Goal: Information Seeking & Learning: Find specific fact

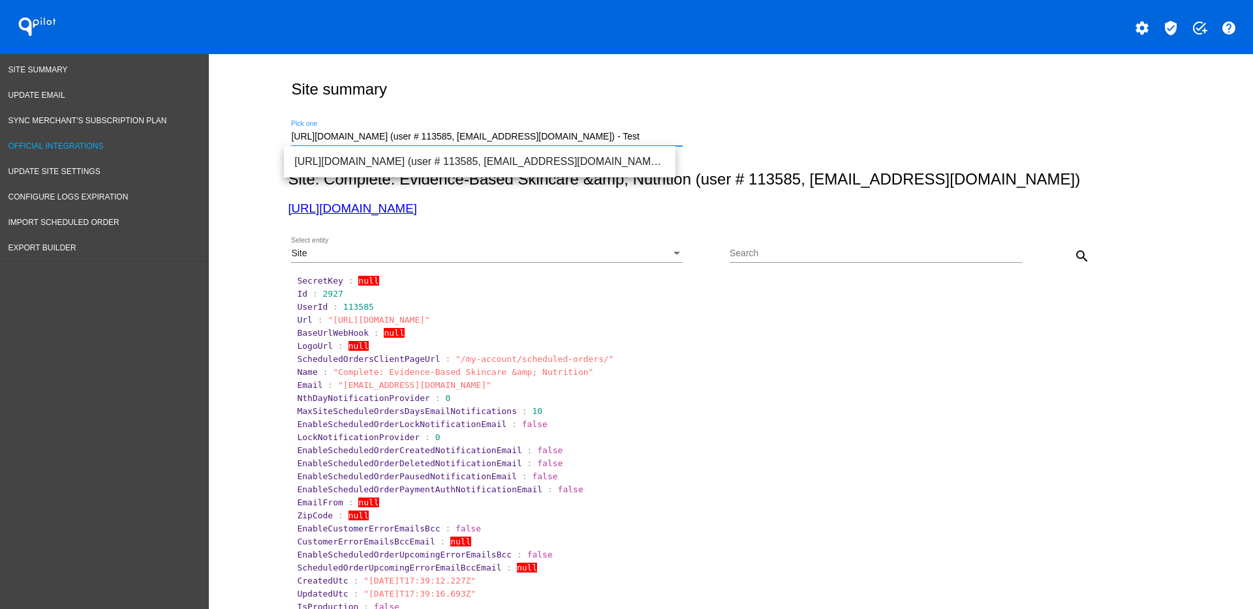
drag, startPoint x: 0, startPoint y: 0, endPoint x: 204, endPoint y: 142, distance: 247.9
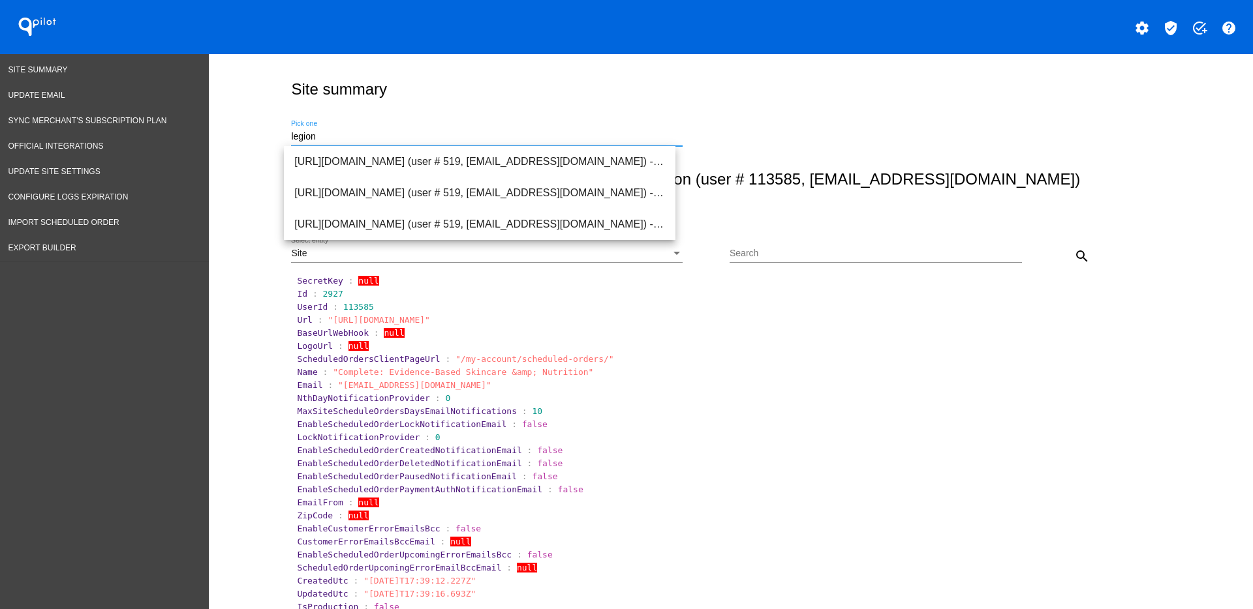
type input "legion"
click at [1191, 31] on mat-icon "add_task" at bounding box center [1199, 28] width 16 height 16
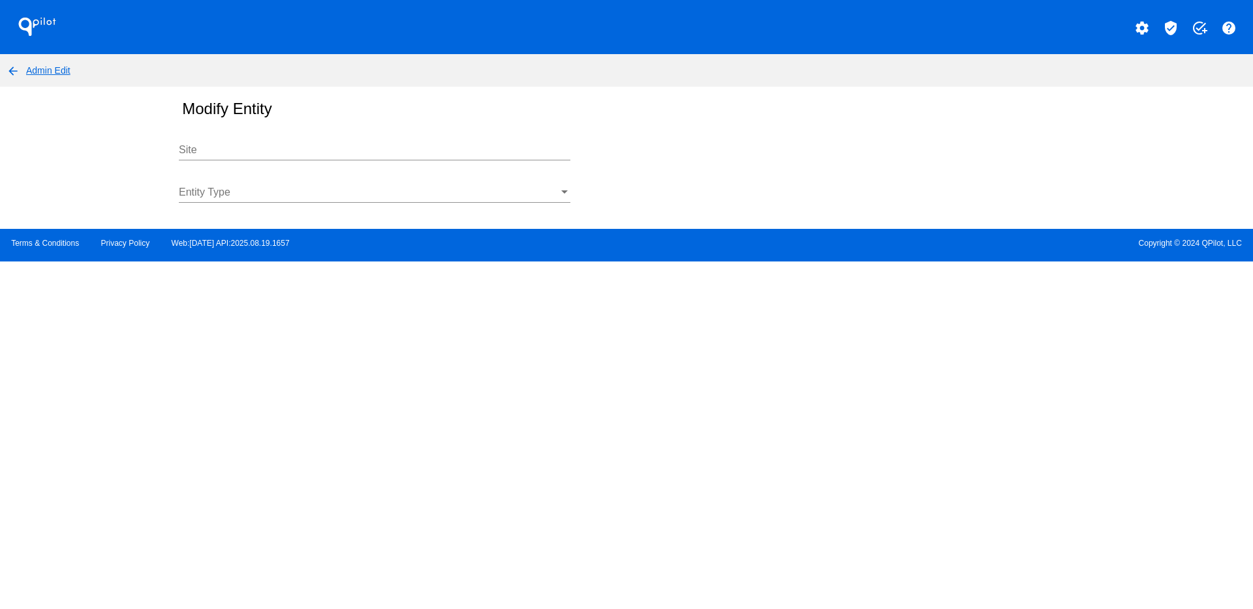
click at [256, 154] on input "Site" at bounding box center [374, 150] width 391 height 12
click at [297, 210] on div "Entity Type" at bounding box center [374, 195] width 391 height 42
click at [304, 201] on div "Entity Type" at bounding box center [374, 188] width 391 height 29
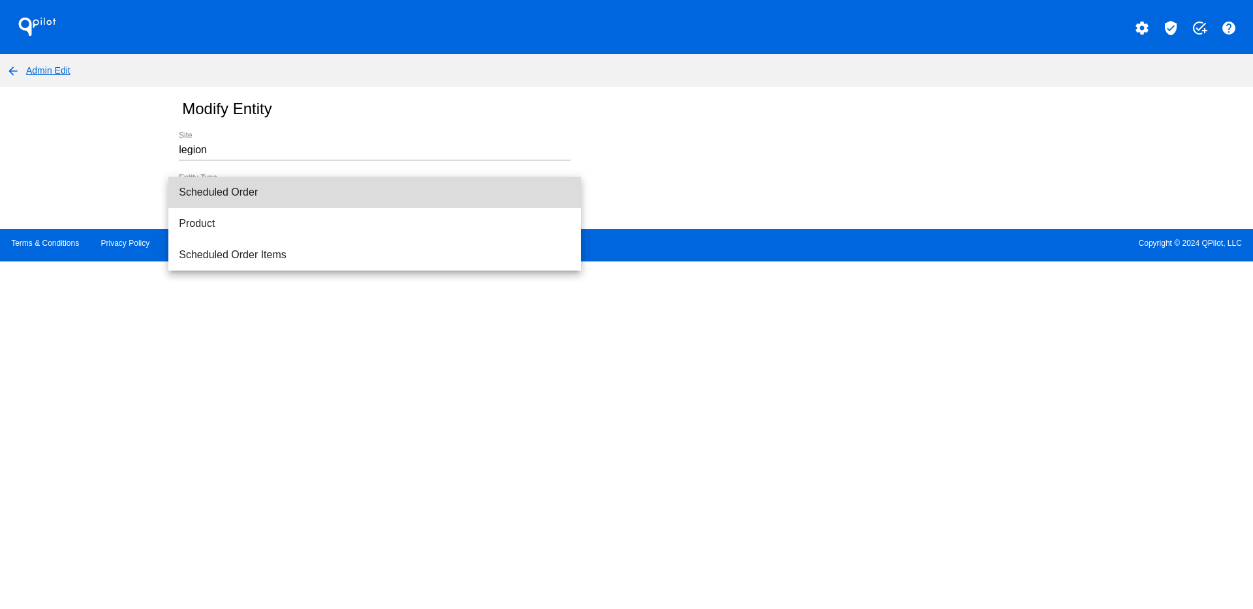
click at [304, 201] on span "Scheduled Order" at bounding box center [374, 192] width 391 height 31
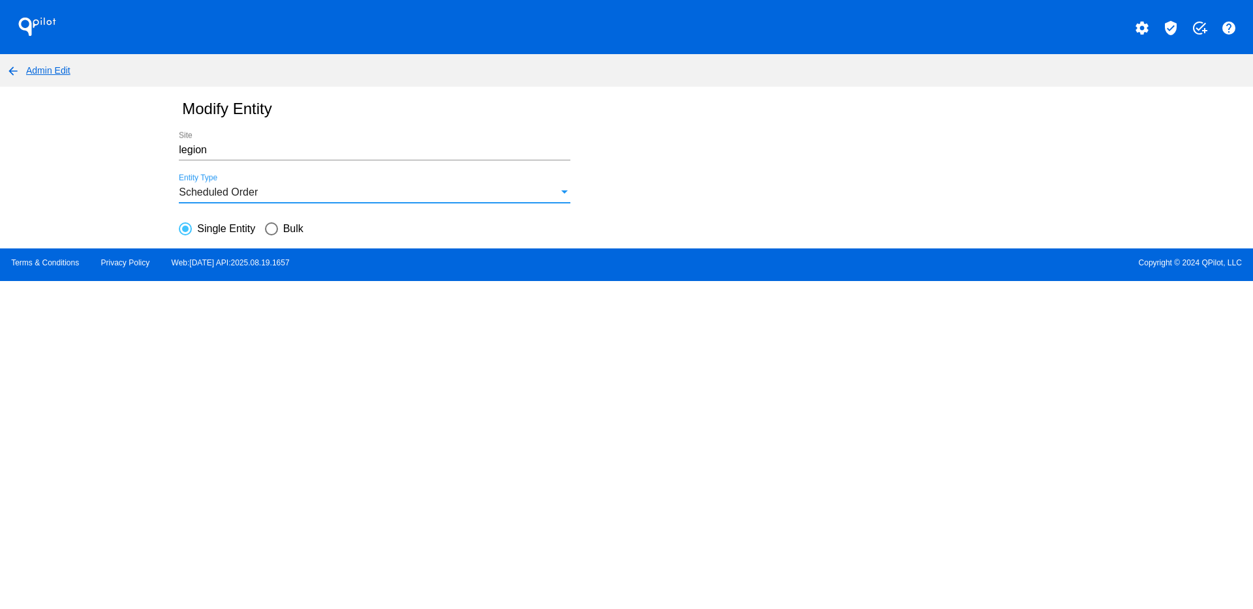
click at [306, 147] on input "legion" at bounding box center [374, 150] width 391 height 12
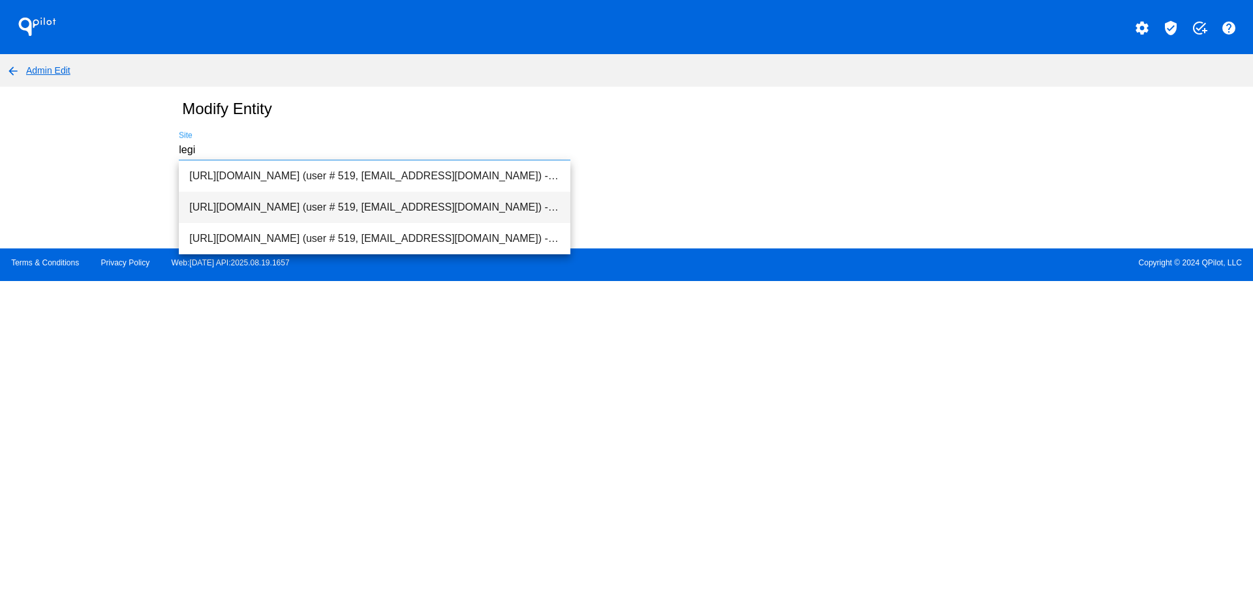
click at [295, 211] on span "[URL][DOMAIN_NAME] (user # 519, [EMAIL_ADDRESS][DOMAIN_NAME]) - Production" at bounding box center [374, 207] width 371 height 31
type input "[URL][DOMAIN_NAME] (user # 519, [EMAIL_ADDRESS][DOMAIN_NAME]) - Production"
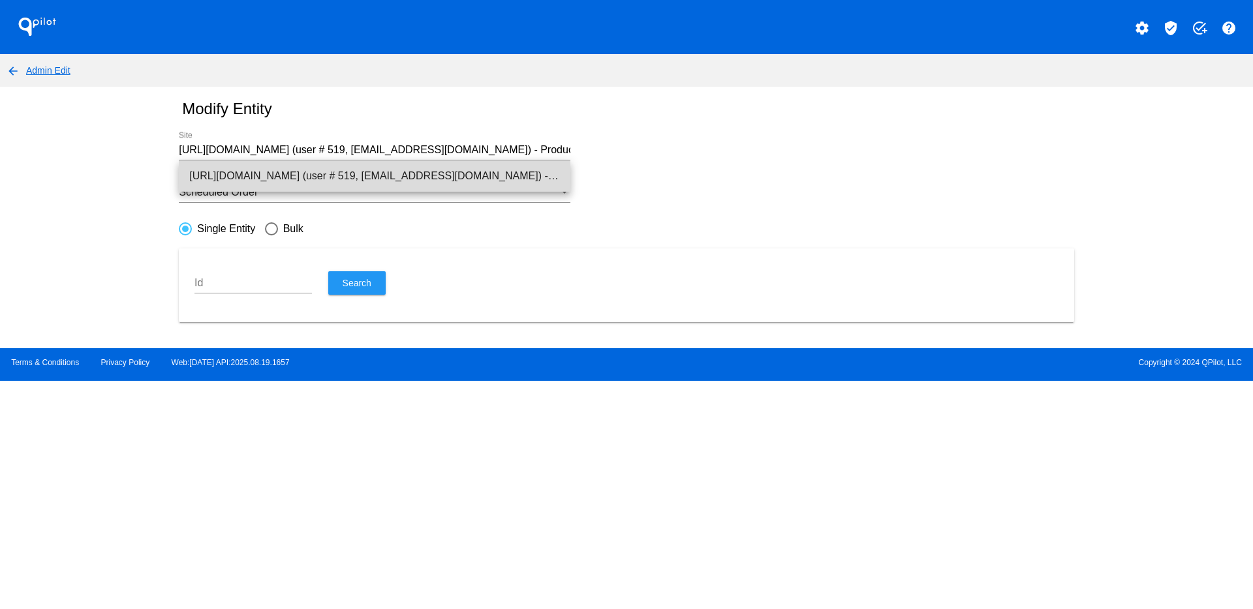
click at [238, 183] on span "[URL][DOMAIN_NAME] (user # 519, [EMAIL_ADDRESS][DOMAIN_NAME]) - Production" at bounding box center [374, 175] width 371 height 31
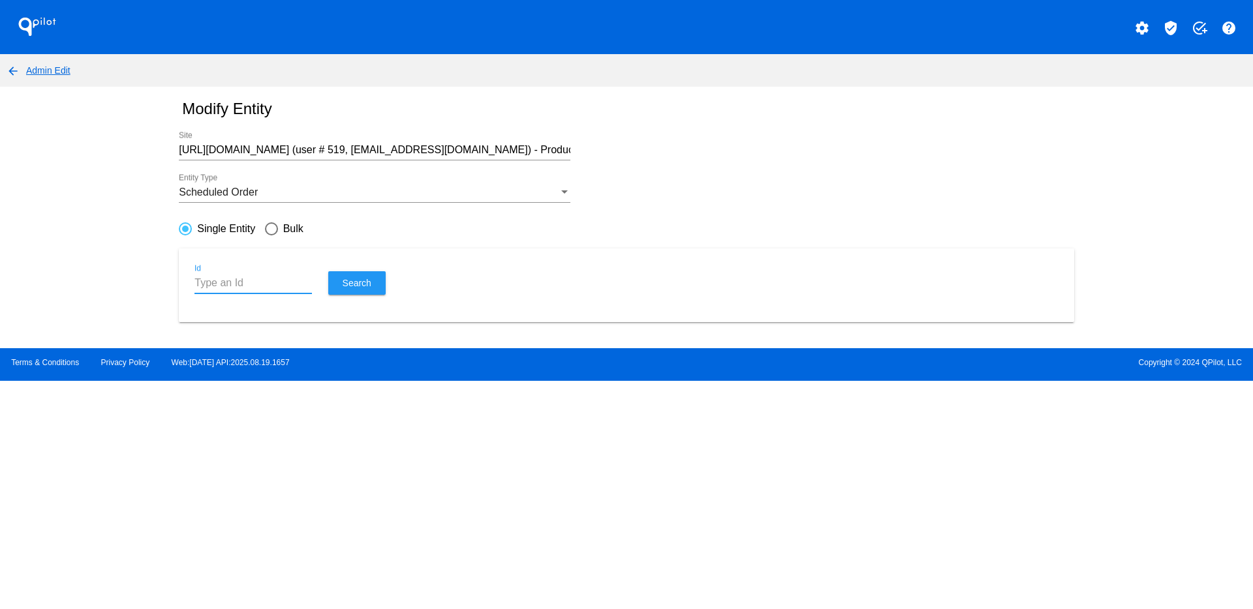
paste input "904096"
type input "904096"
click at [353, 287] on span "Search" at bounding box center [357, 283] width 29 height 10
click at [7, 69] on mat-icon "arrow_back" at bounding box center [13, 71] width 16 height 16
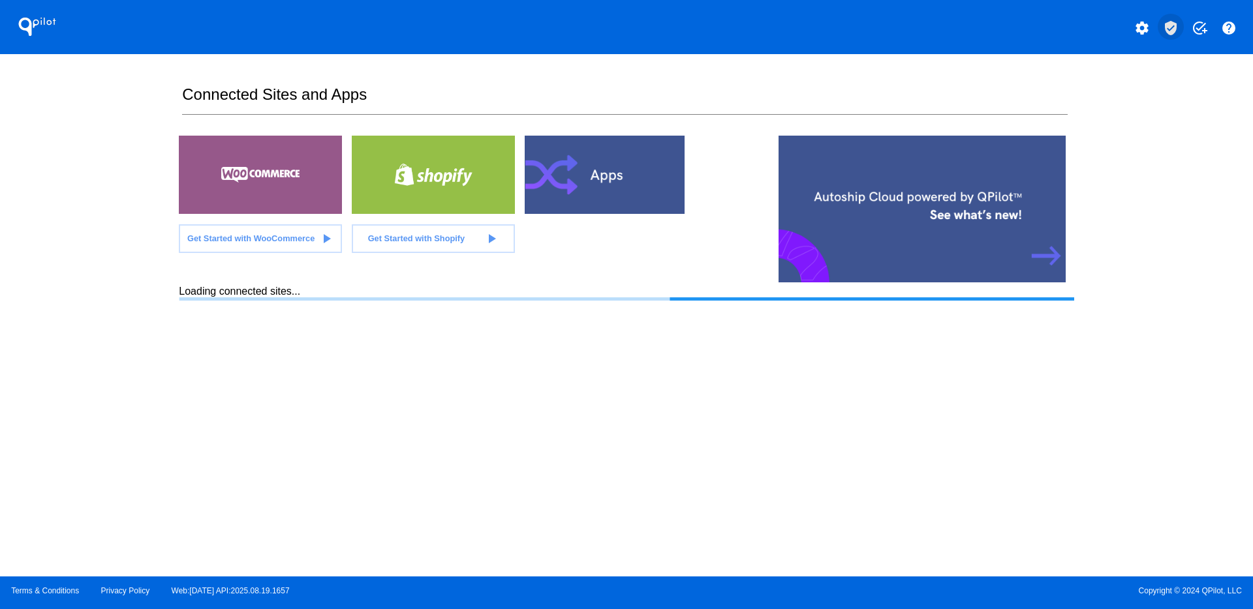
click at [1169, 31] on mat-icon "verified_user" at bounding box center [1171, 28] width 16 height 16
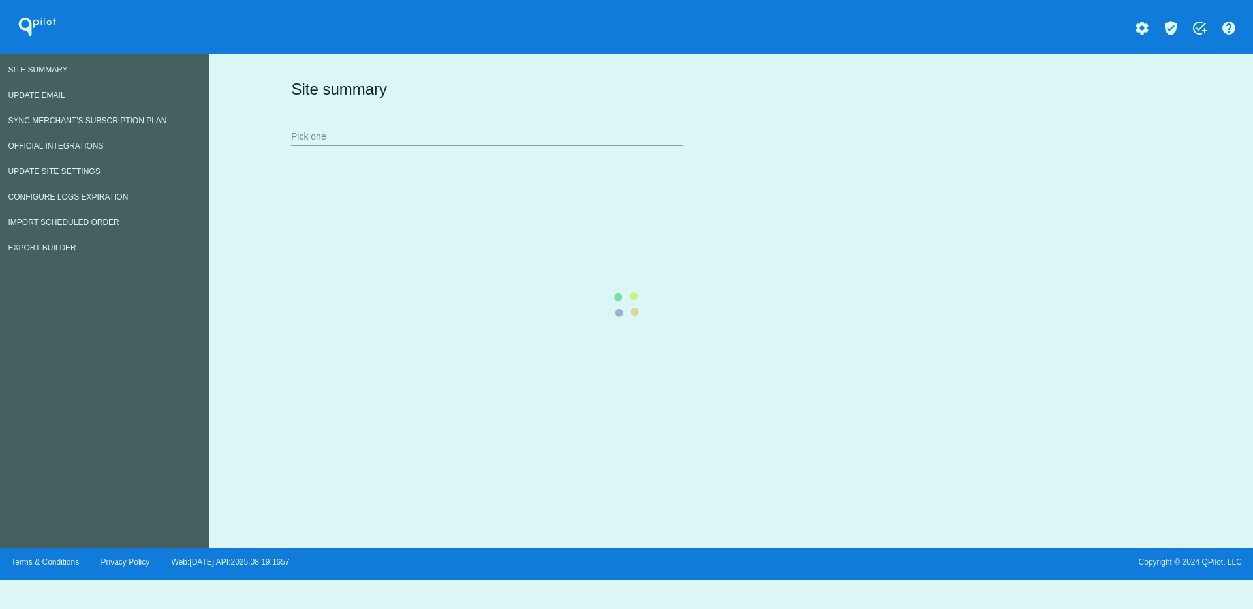
click at [343, 133] on div "Site summary Pick one" at bounding box center [728, 112] width 880 height 90
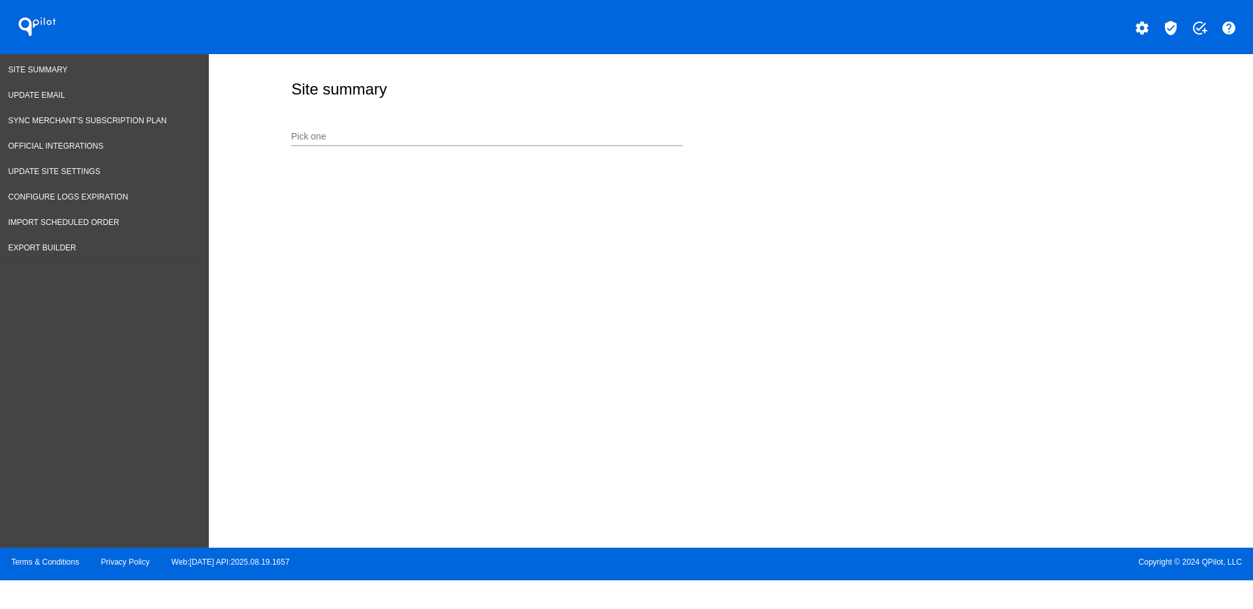
click at [343, 133] on input "Pick one" at bounding box center [486, 137] width 391 height 10
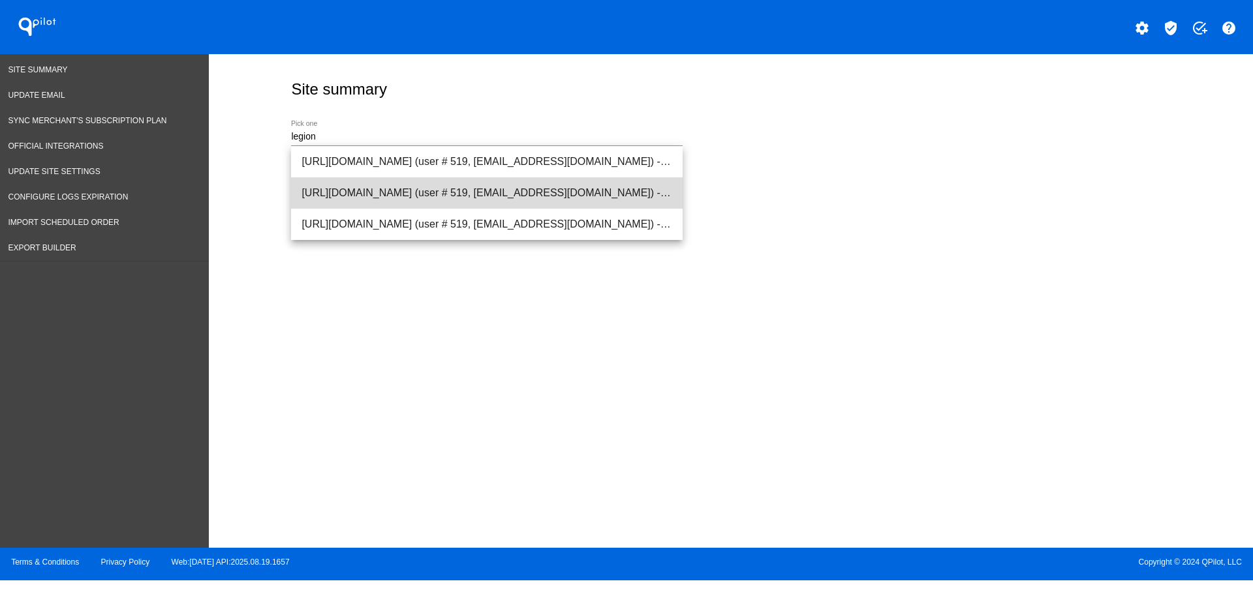
click at [416, 192] on span "[URL][DOMAIN_NAME] (user # 519, [EMAIL_ADDRESS][DOMAIN_NAME]) - Production" at bounding box center [486, 192] width 371 height 31
type input "[URL][DOMAIN_NAME] (user # 519, [EMAIL_ADDRESS][DOMAIN_NAME]) - Production"
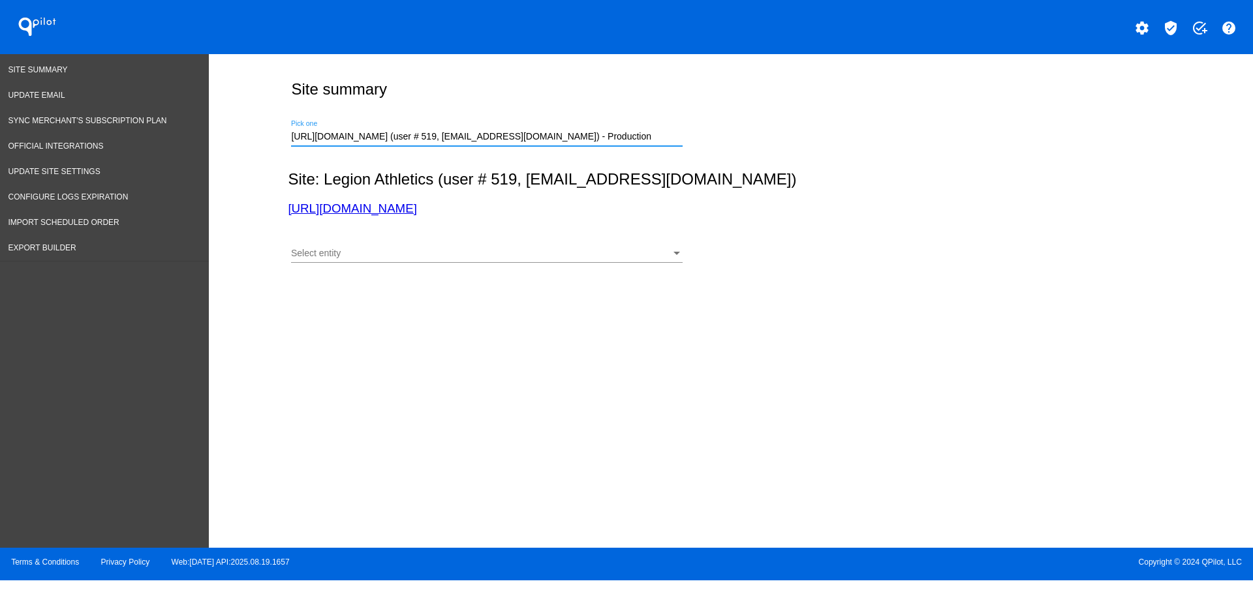
click at [448, 256] on div "Select entity" at bounding box center [481, 254] width 380 height 10
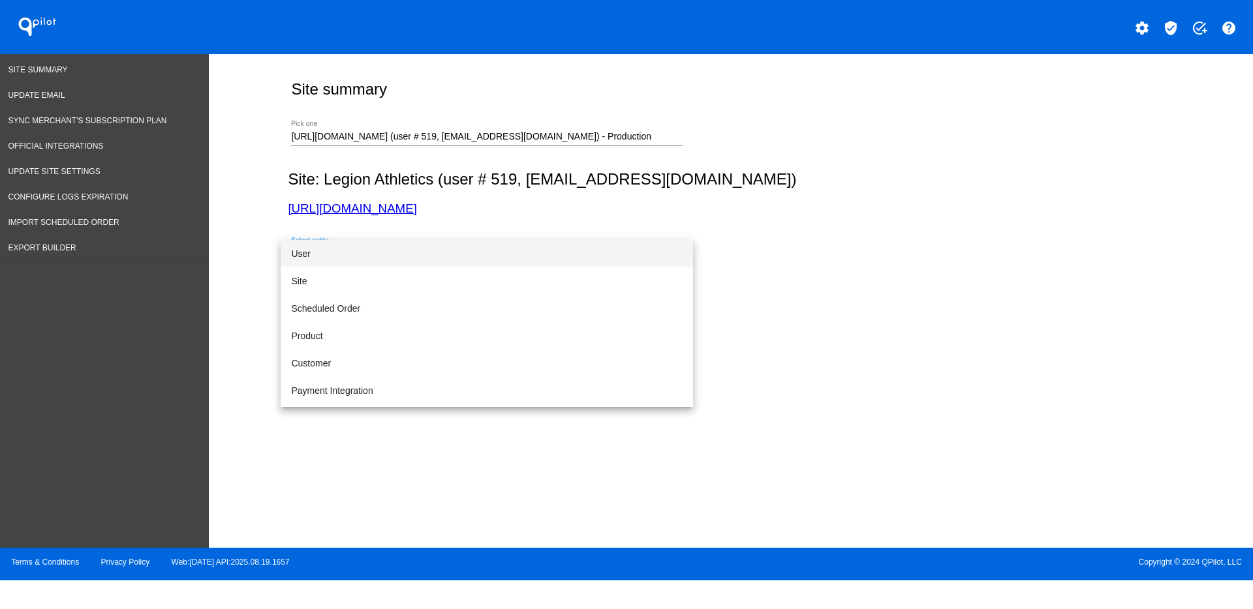
click at [405, 252] on span "User" at bounding box center [486, 253] width 391 height 27
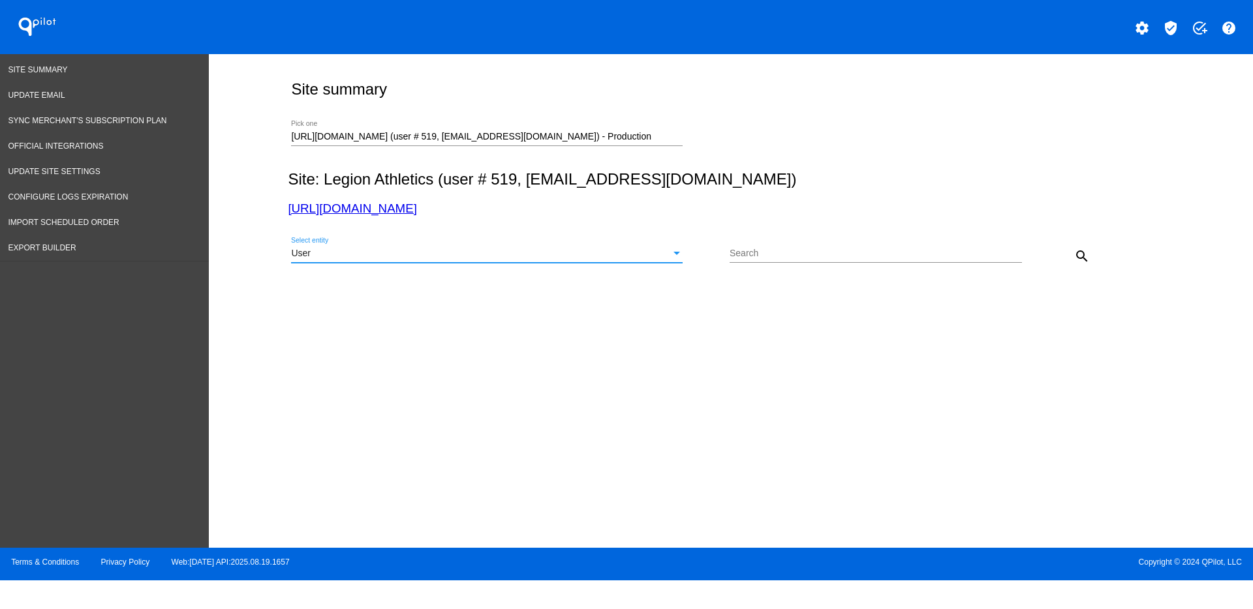
click at [1076, 262] on mat-icon "search" at bounding box center [1082, 257] width 16 height 16
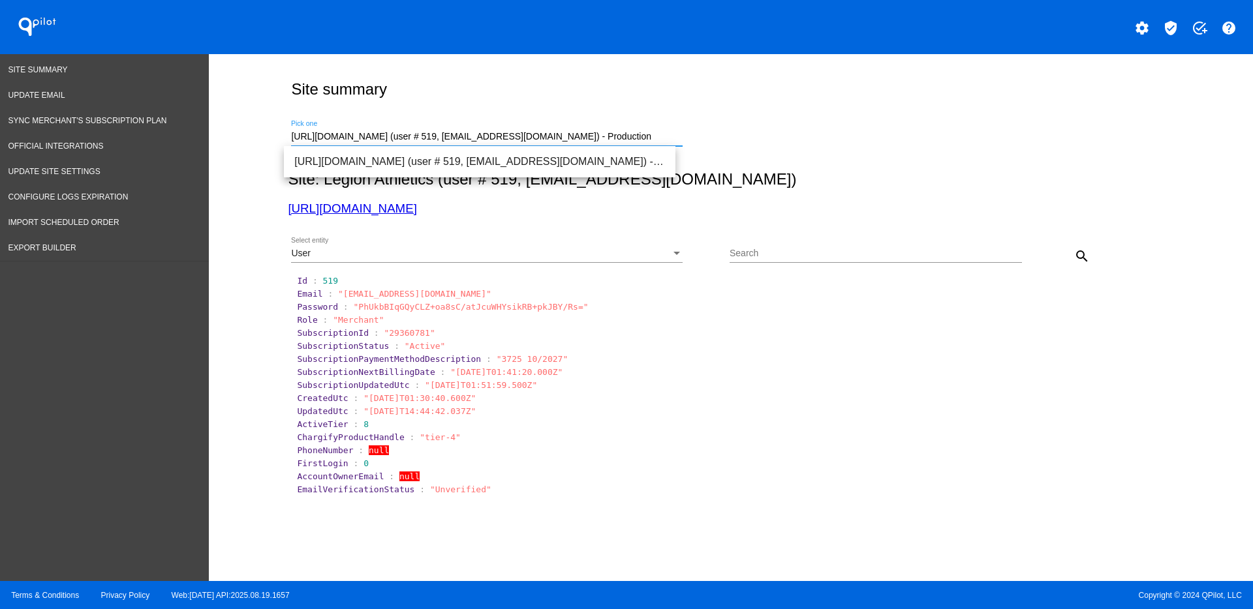
drag, startPoint x: 650, startPoint y: 138, endPoint x: 260, endPoint y: 145, distance: 390.2
click at [260, 145] on div "Site summary [URL][DOMAIN_NAME] (user # 519, [EMAIL_ADDRESS][DOMAIN_NAME]) - Pr…" at bounding box center [731, 314] width 1044 height 521
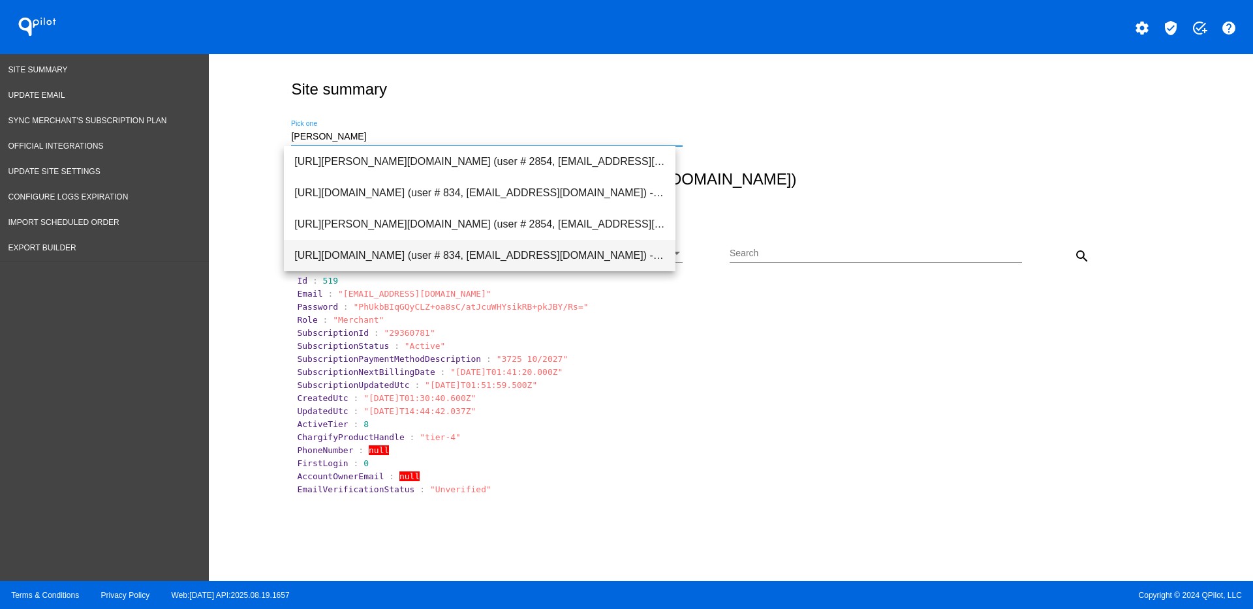
click at [430, 266] on span "[URL][DOMAIN_NAME] (user # 834, [EMAIL_ADDRESS][DOMAIN_NAME]) - Production" at bounding box center [479, 255] width 371 height 31
type input "[URL][DOMAIN_NAME] (user # 834, [EMAIL_ADDRESS][DOMAIN_NAME]) - Production"
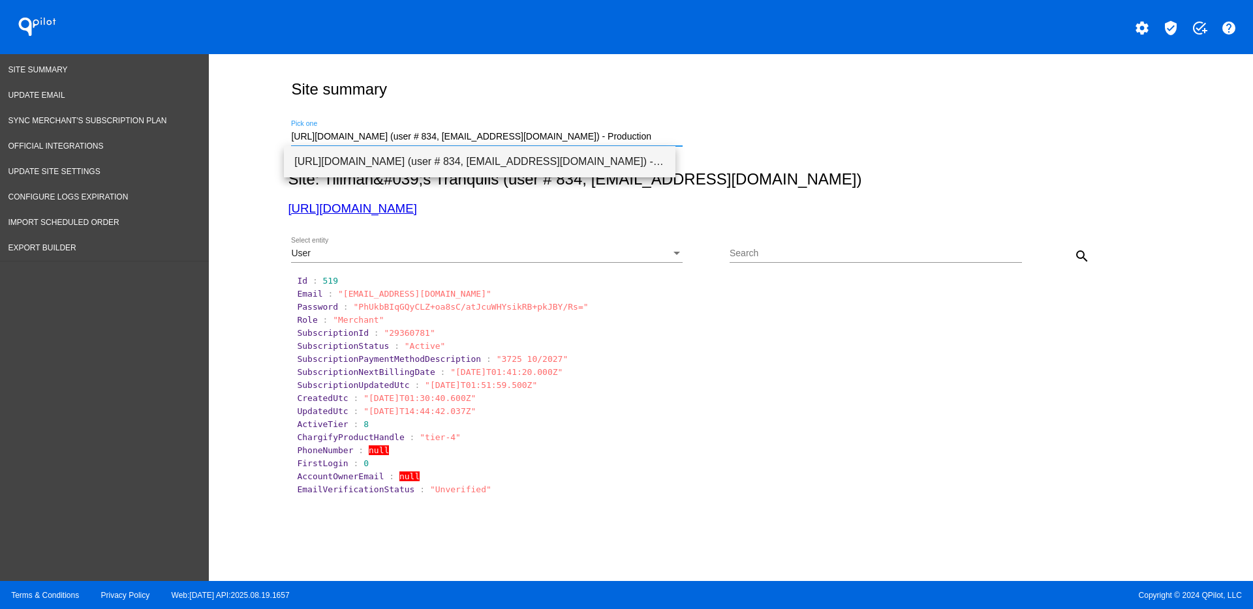
click at [579, 160] on span "[URL][DOMAIN_NAME] (user # 834, [EMAIL_ADDRESS][DOMAIN_NAME]) - Production" at bounding box center [479, 161] width 371 height 31
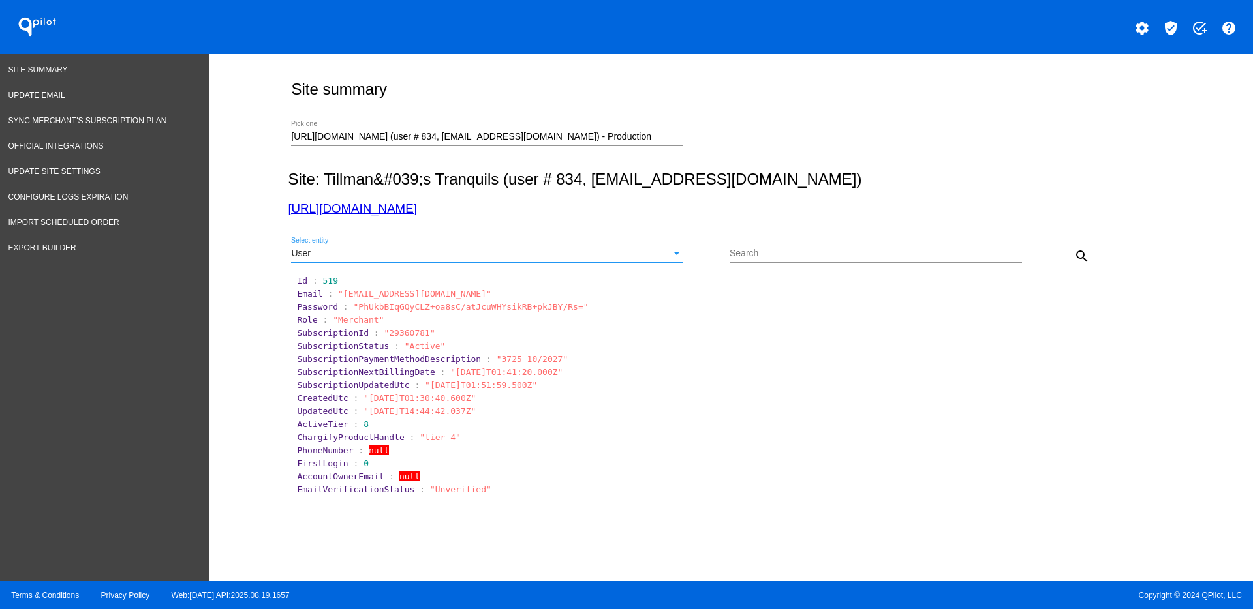
click at [652, 253] on div "User" at bounding box center [481, 254] width 380 height 10
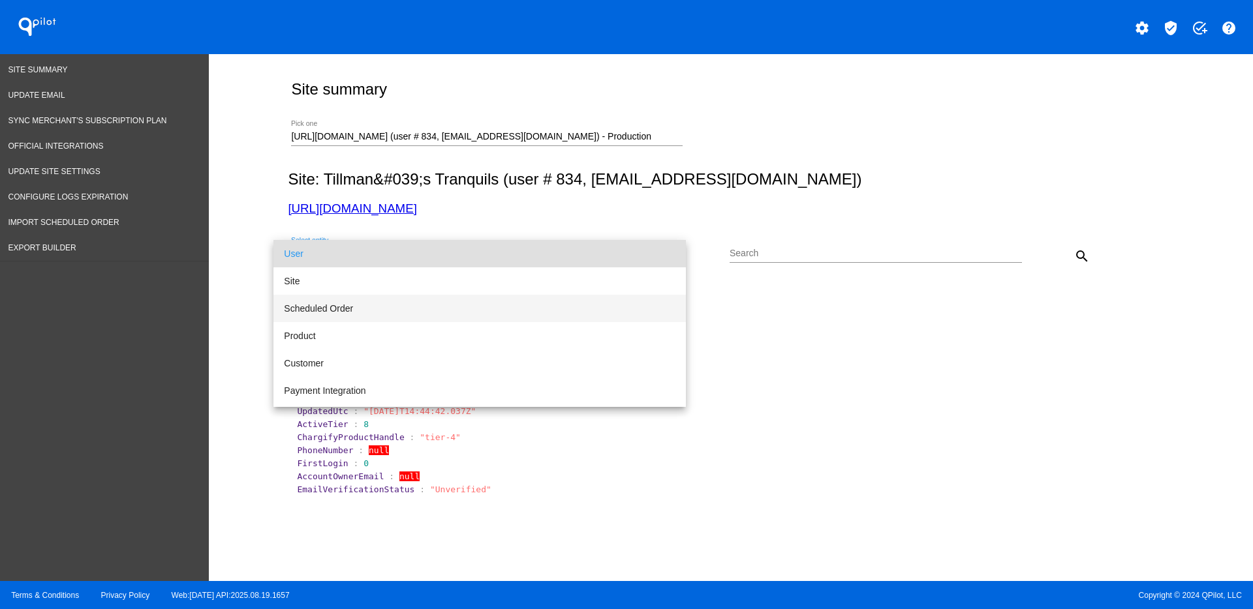
click at [538, 299] on span "Scheduled Order" at bounding box center [479, 308] width 391 height 27
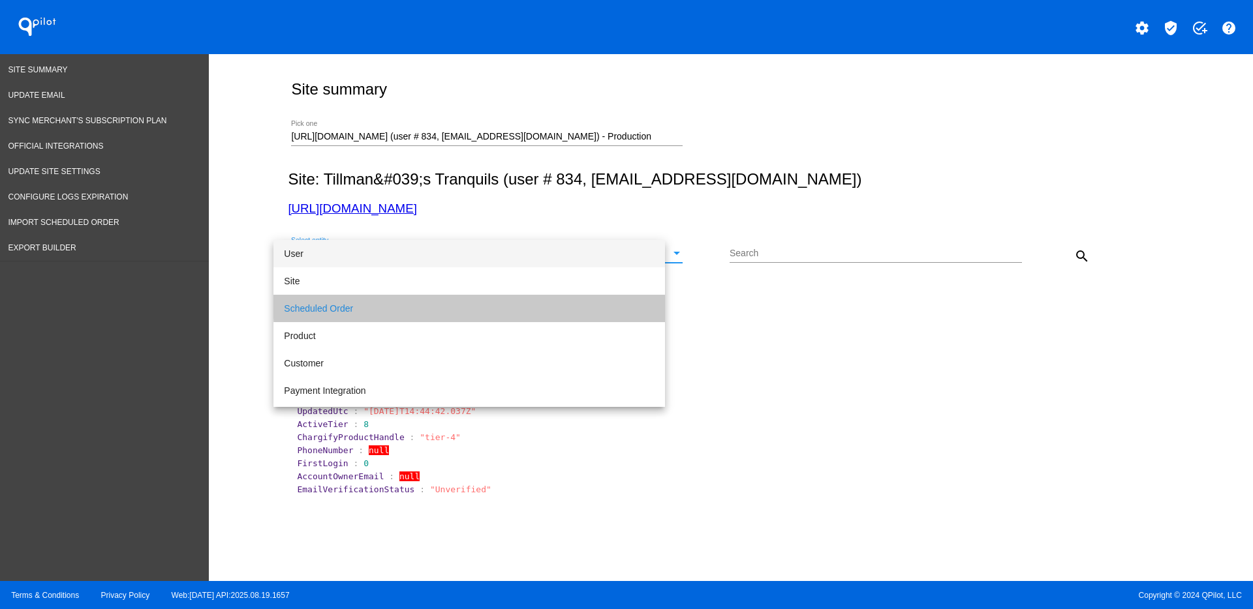
click at [797, 249] on input "Search" at bounding box center [875, 254] width 292 height 10
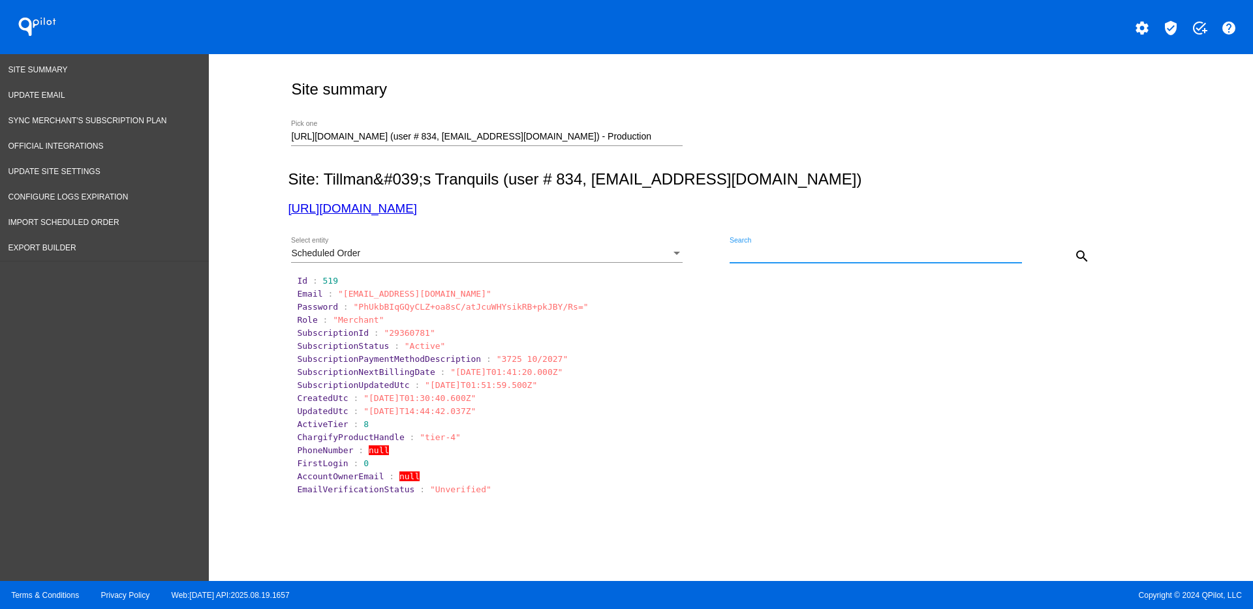
paste input "934173"
type input "934173"
click at [1069, 251] on button "search" at bounding box center [1082, 256] width 26 height 26
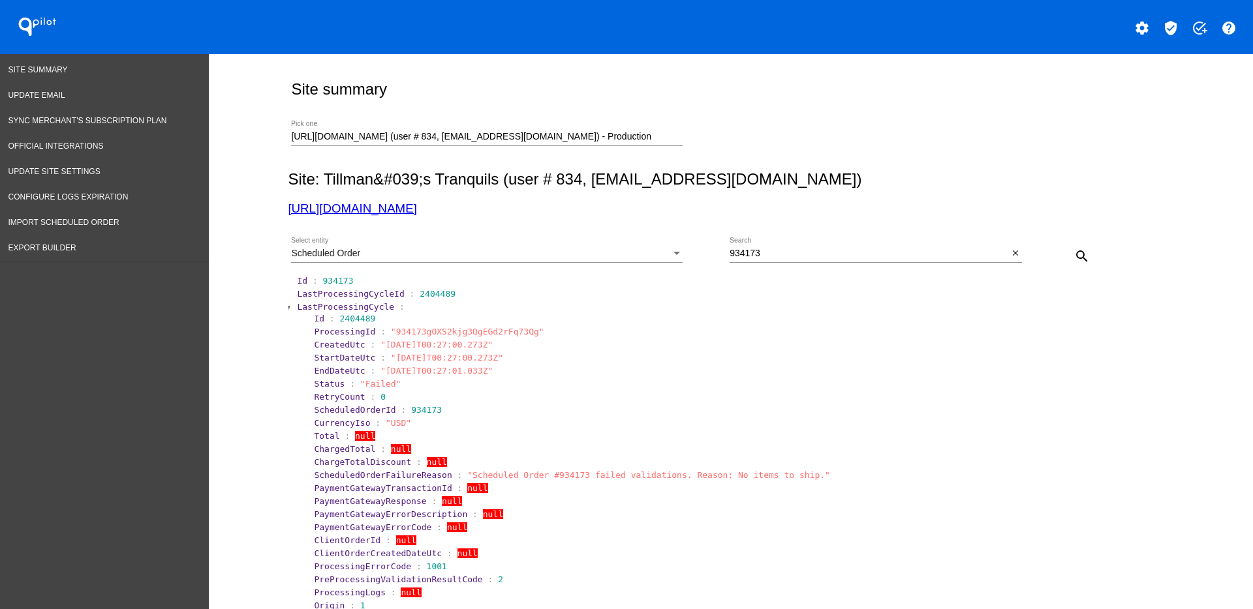
click at [324, 307] on span "LastProcessingCycle" at bounding box center [345, 307] width 97 height 10
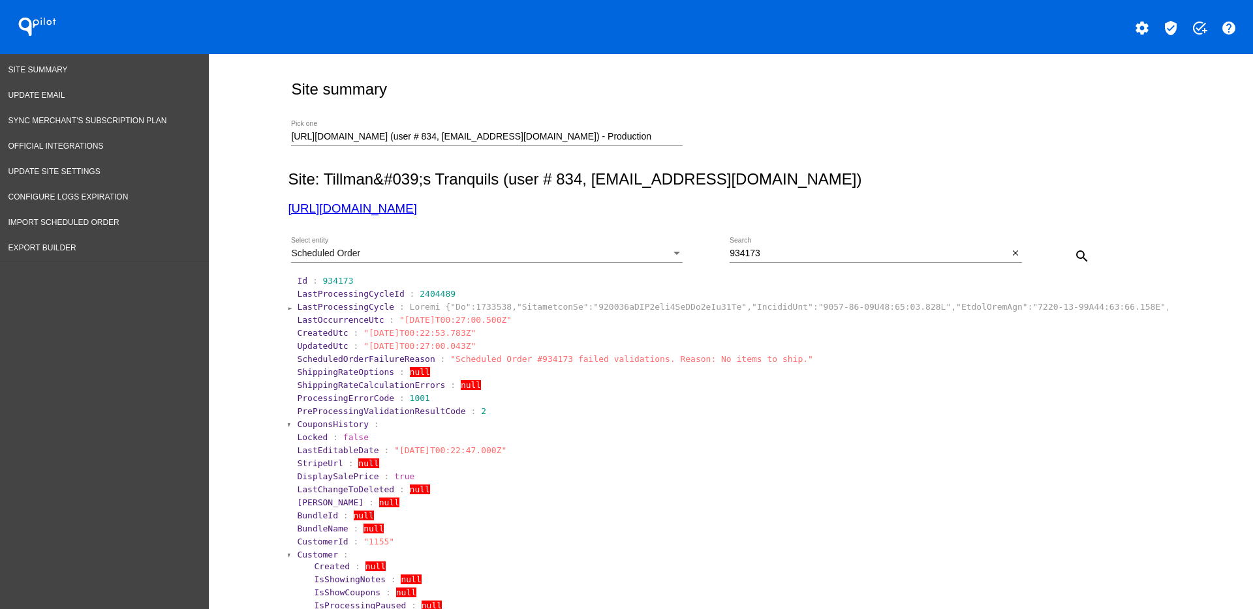
click at [299, 554] on span "Customer" at bounding box center [317, 555] width 41 height 10
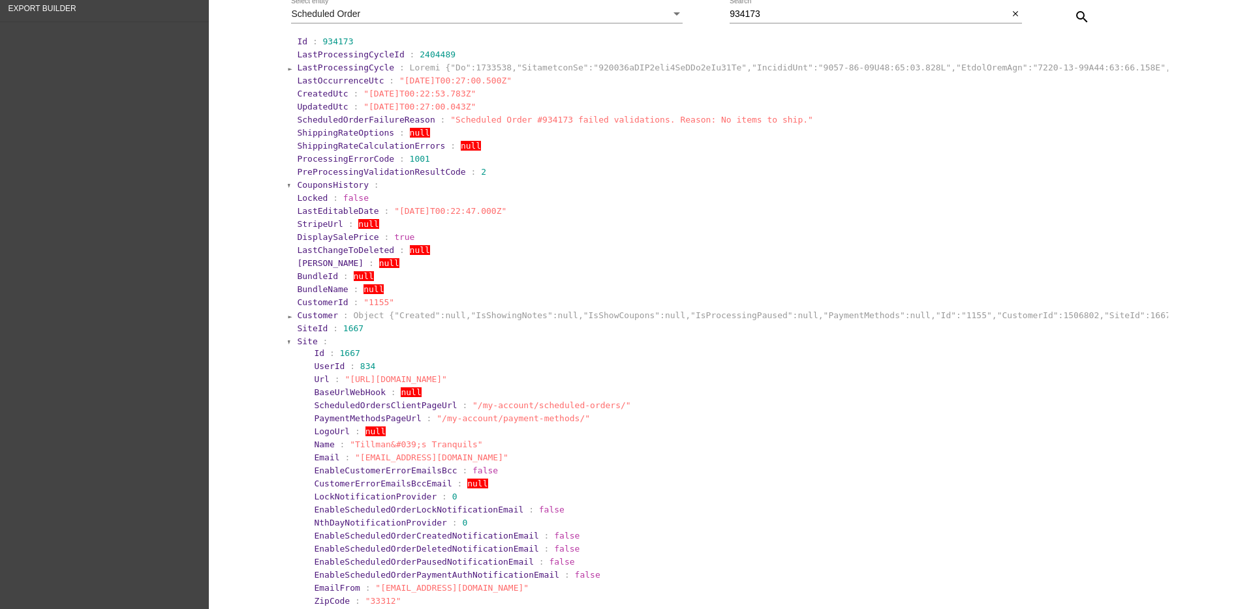
scroll to position [245, 0]
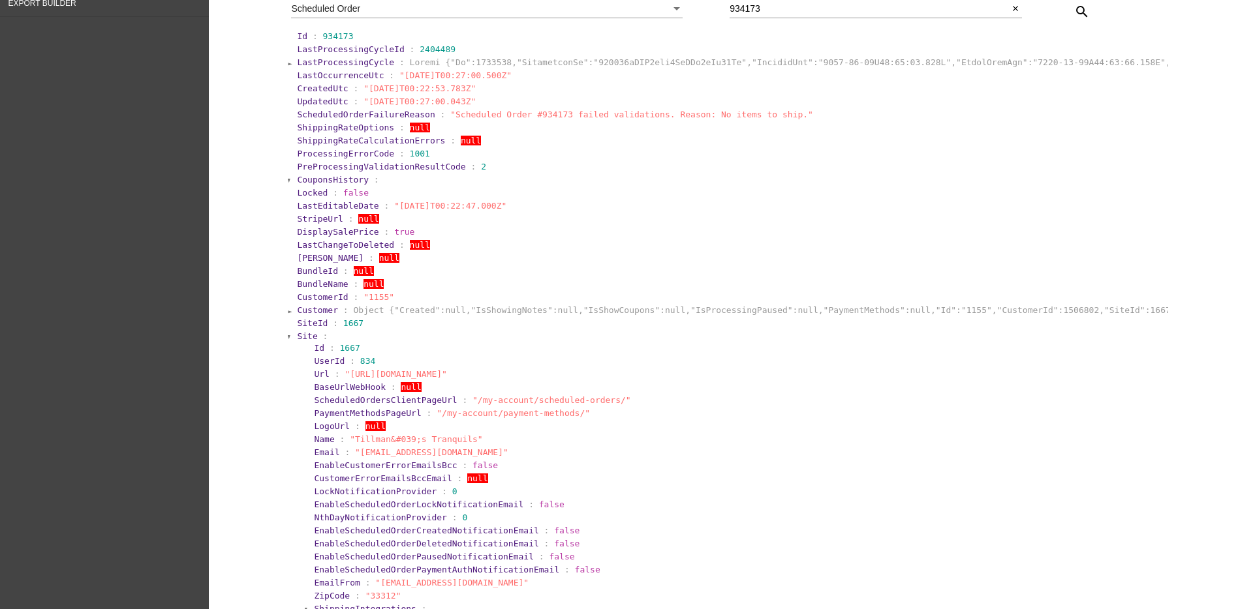
click at [297, 341] on span "Site" at bounding box center [307, 336] width 20 height 10
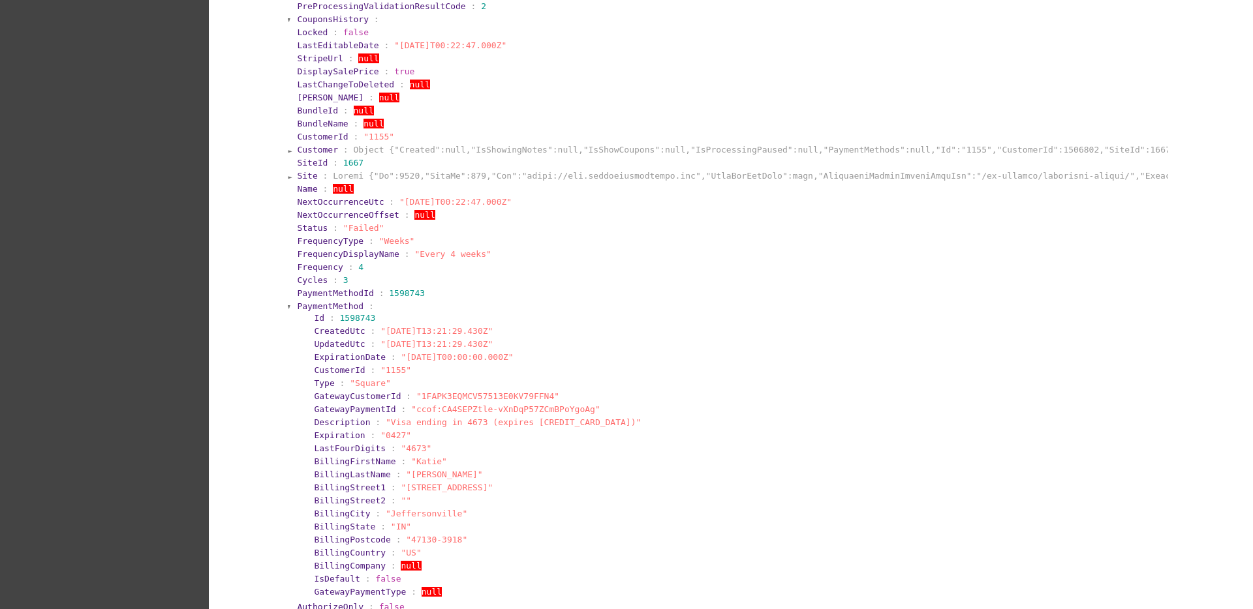
scroll to position [408, 0]
click at [467, 412] on section "GatewayPaymentId : "ccof:CA4SEPZtle-vXnDqP57ZCmBPoYgoAg"" at bounding box center [738, 407] width 853 height 12
click at [508, 406] on span ""ccof:CA4SEPZtle-vXnDqP57ZCmBPoYgoAg"" at bounding box center [505, 407] width 189 height 10
click at [496, 391] on span ""1FAPK3EQMCV57513E0KV79FFN4"" at bounding box center [487, 394] width 143 height 10
click at [515, 397] on span ""1FAPK3EQMCV57513E0KV79FFN4"" at bounding box center [487, 394] width 143 height 10
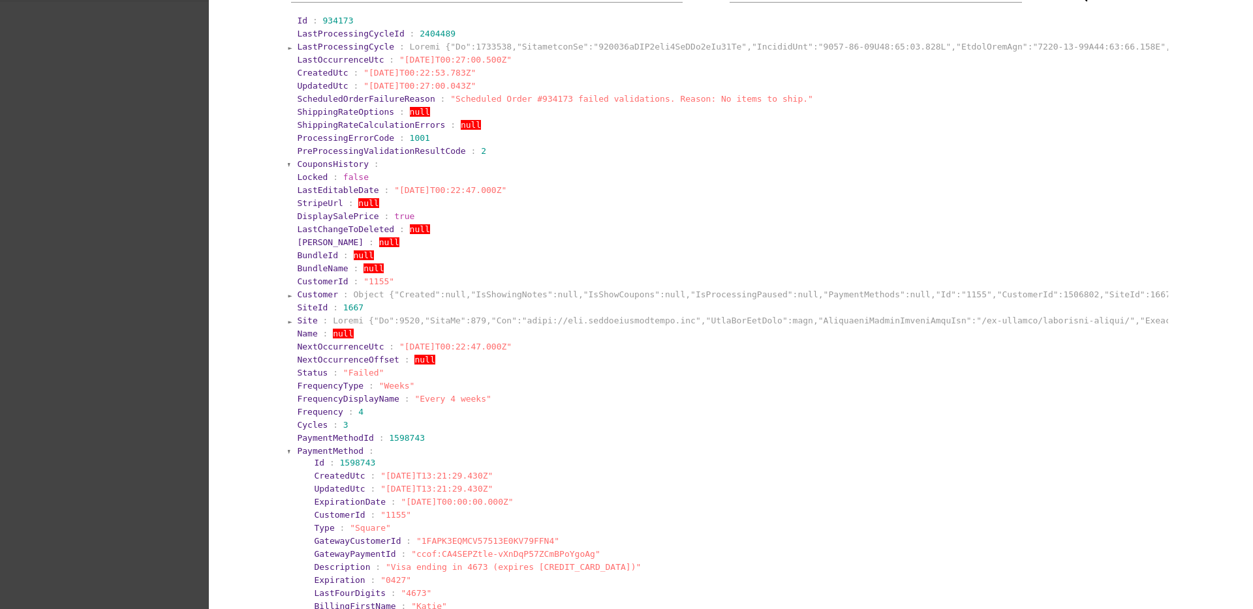
scroll to position [245, 0]
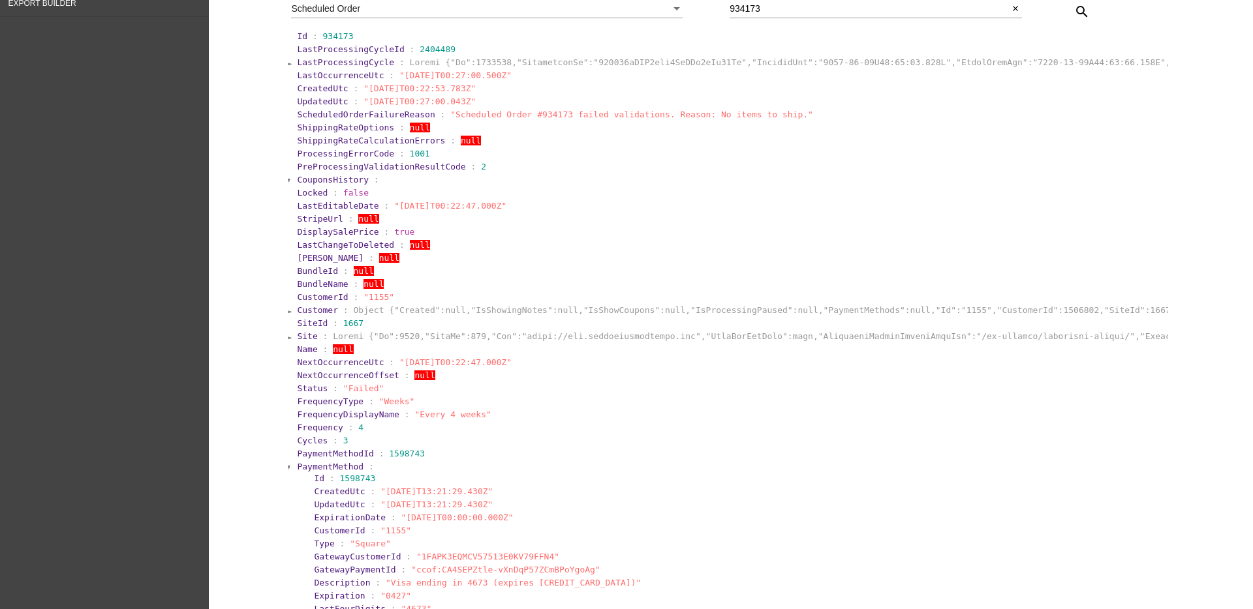
click at [308, 312] on span "Customer" at bounding box center [317, 310] width 41 height 10
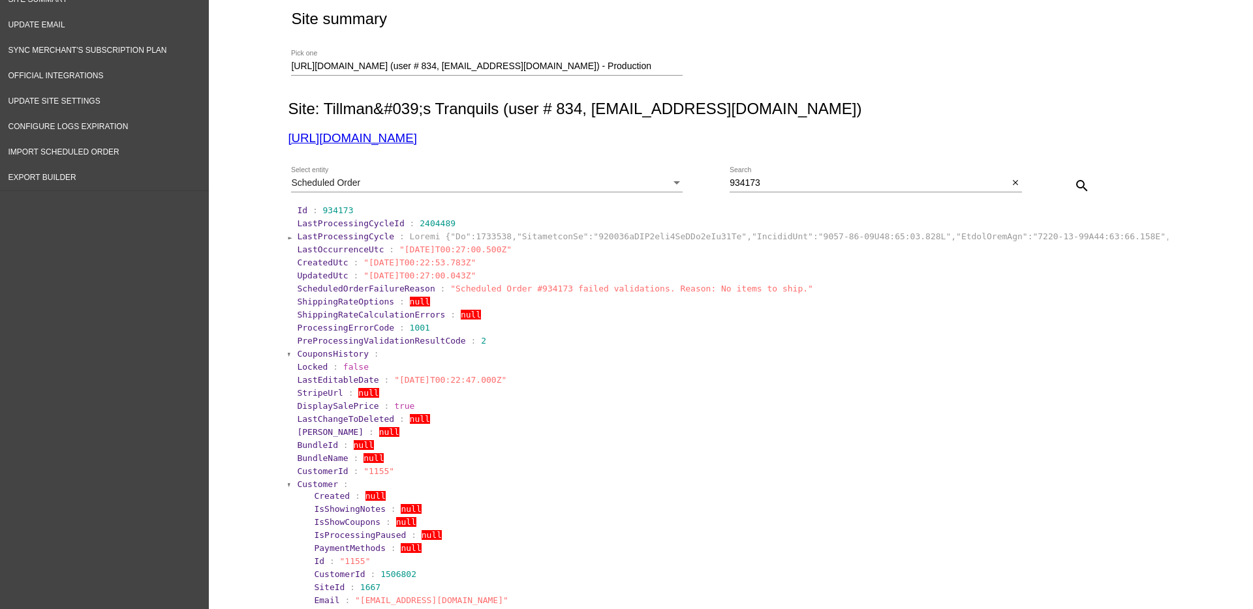
scroll to position [0, 0]
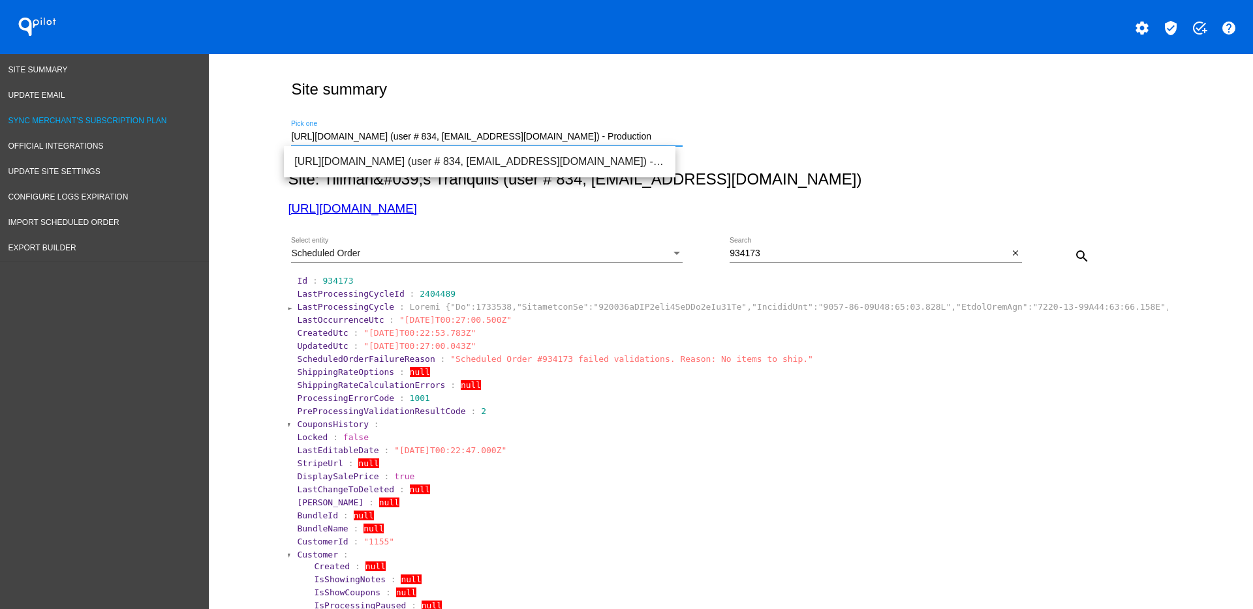
drag, startPoint x: 554, startPoint y: 136, endPoint x: 112, endPoint y: 129, distance: 442.4
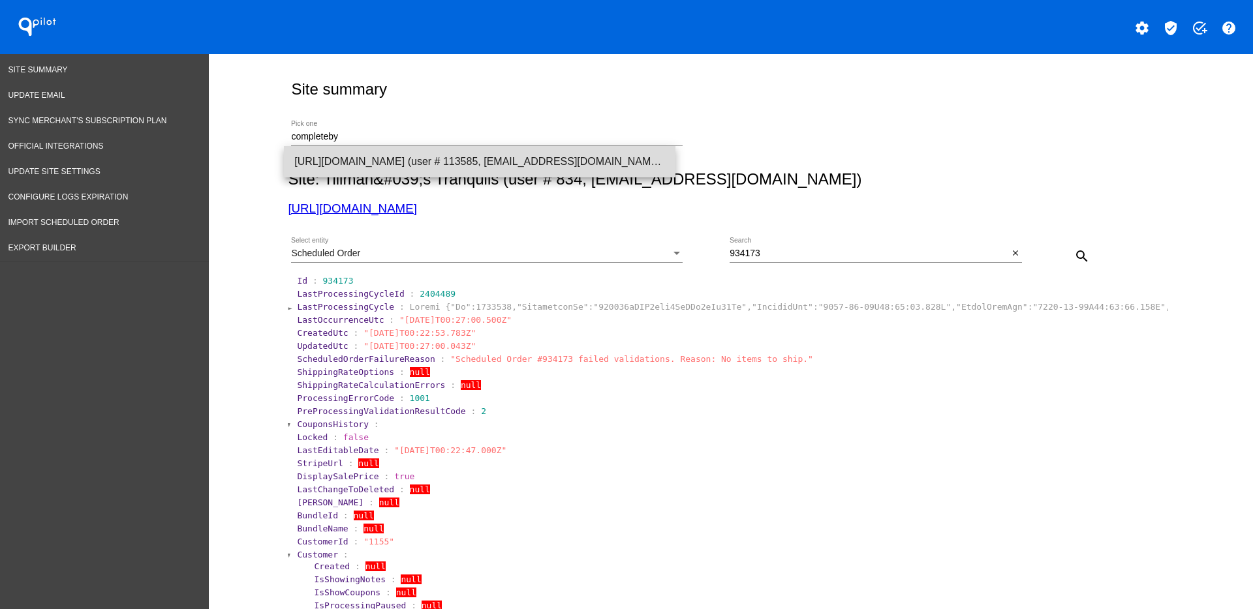
click at [384, 168] on span "[URL][DOMAIN_NAME] (user # 113585, [EMAIL_ADDRESS][DOMAIN_NAME]) - Test" at bounding box center [479, 161] width 371 height 31
type input "[URL][DOMAIN_NAME] (user # 113585, [EMAIL_ADDRESS][DOMAIN_NAME]) - Test"
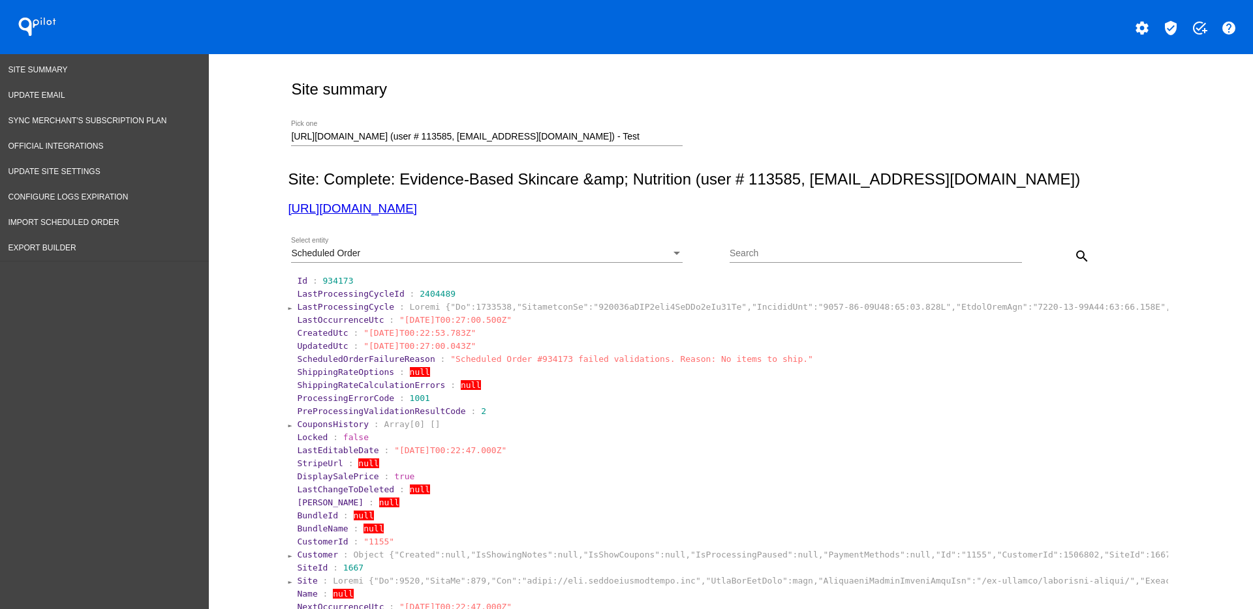
click at [570, 247] on div "Scheduled Order Select entity" at bounding box center [486, 249] width 391 height 25
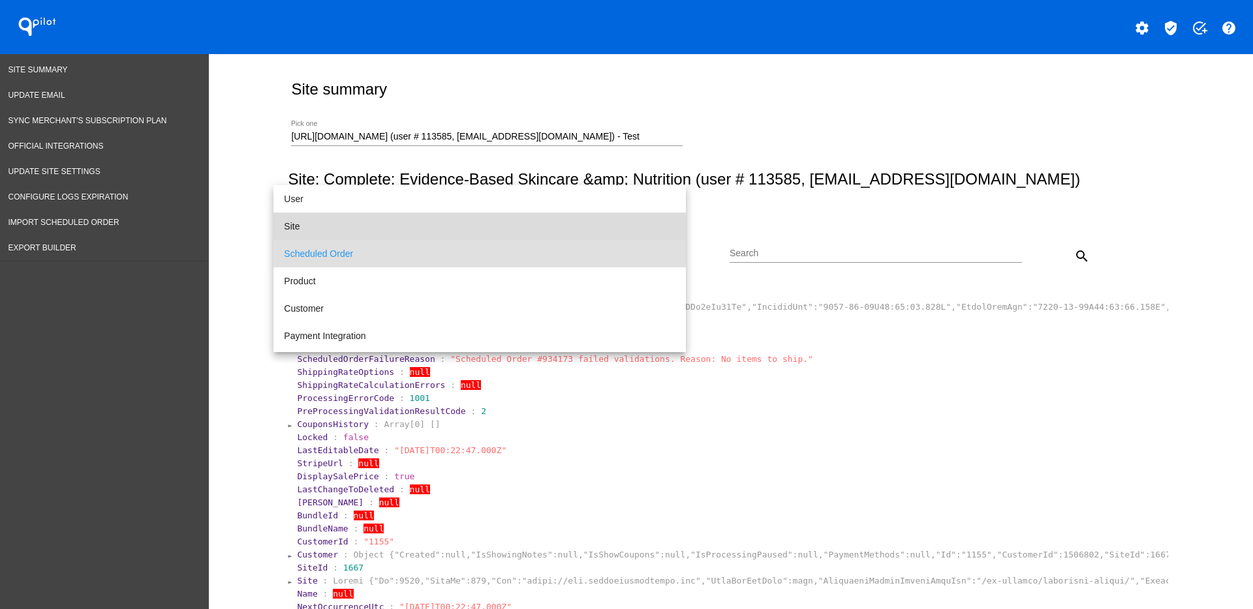
click at [525, 220] on span "Site" at bounding box center [479, 226] width 391 height 27
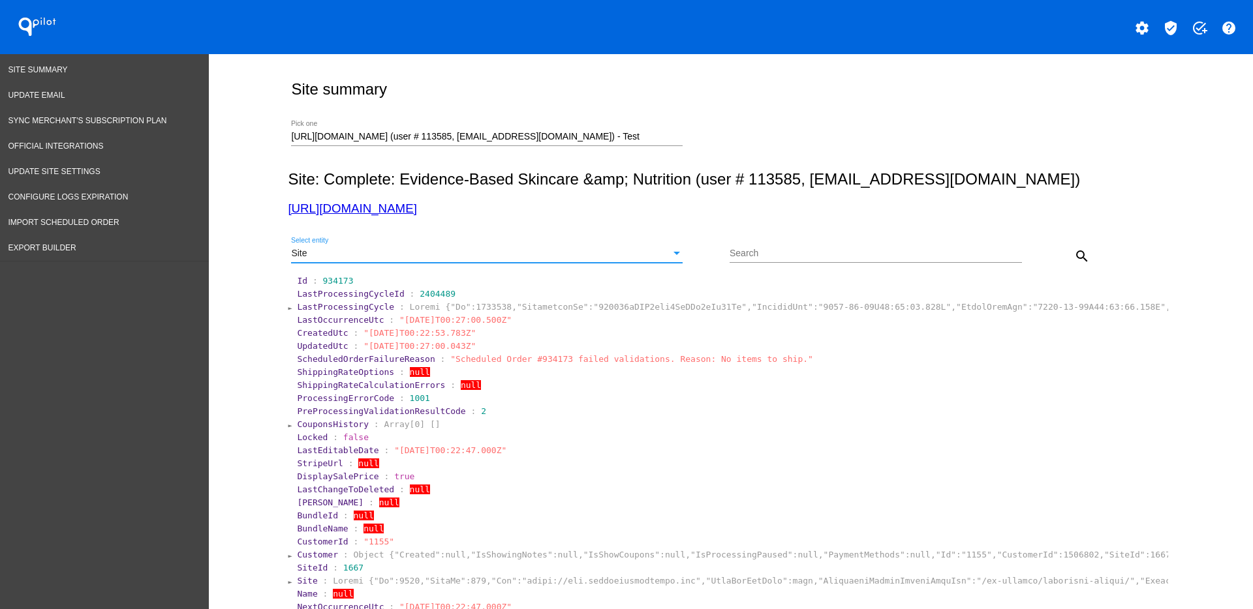
click at [1076, 260] on mat-icon "search" at bounding box center [1082, 257] width 16 height 16
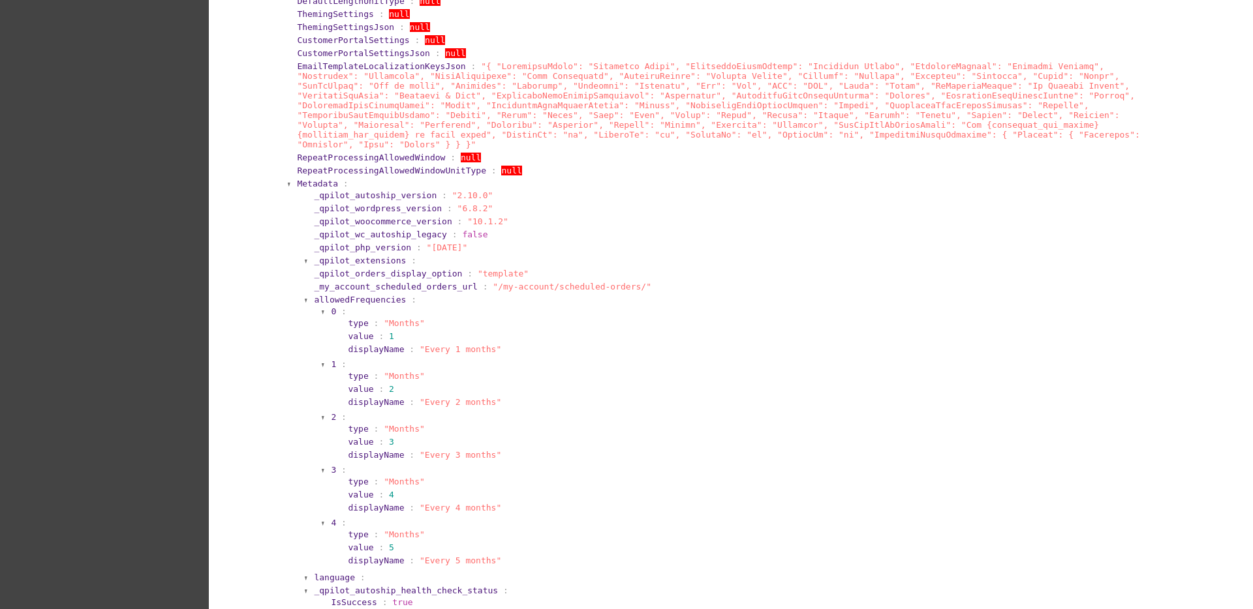
scroll to position [897, 0]
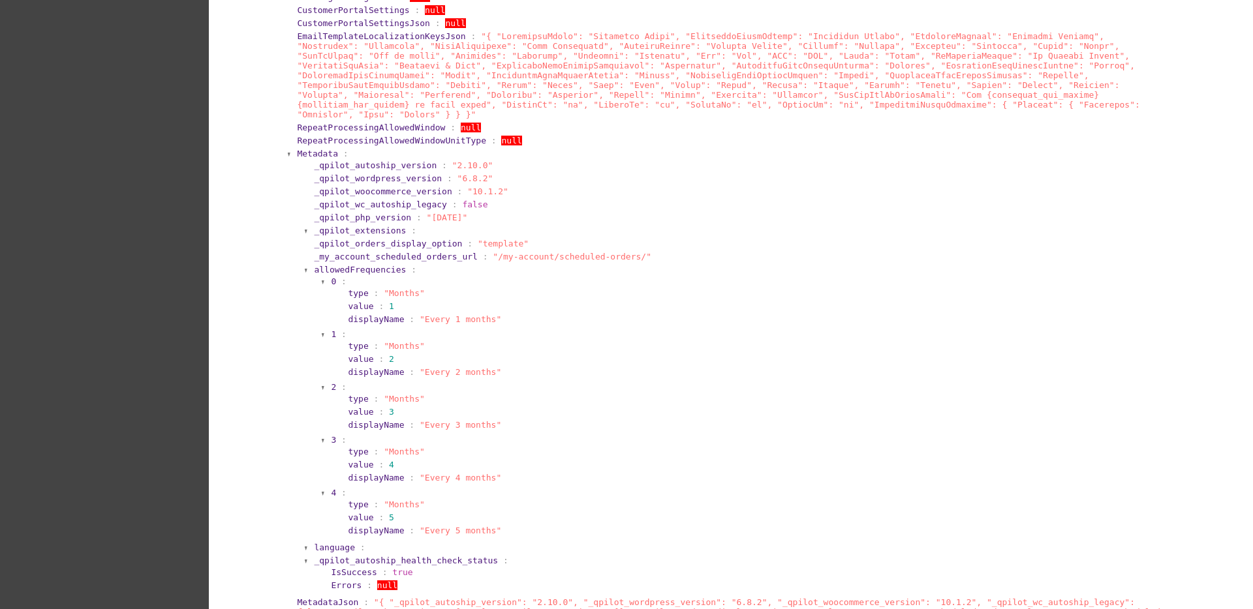
click at [303, 149] on span "Metadata" at bounding box center [317, 154] width 41 height 10
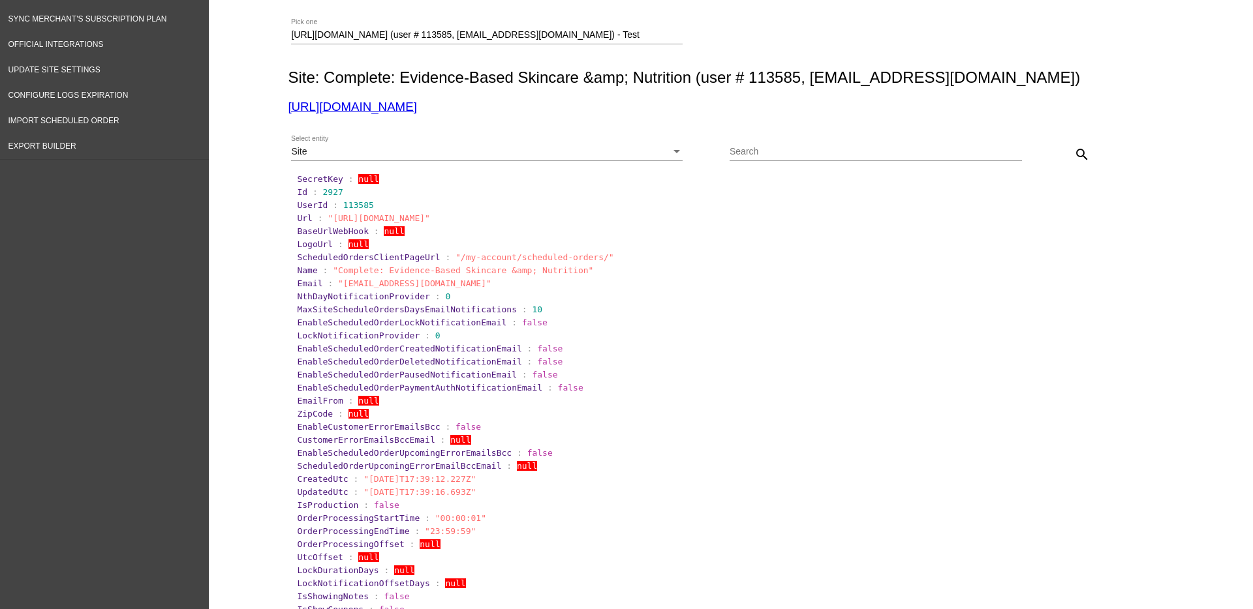
scroll to position [0, 0]
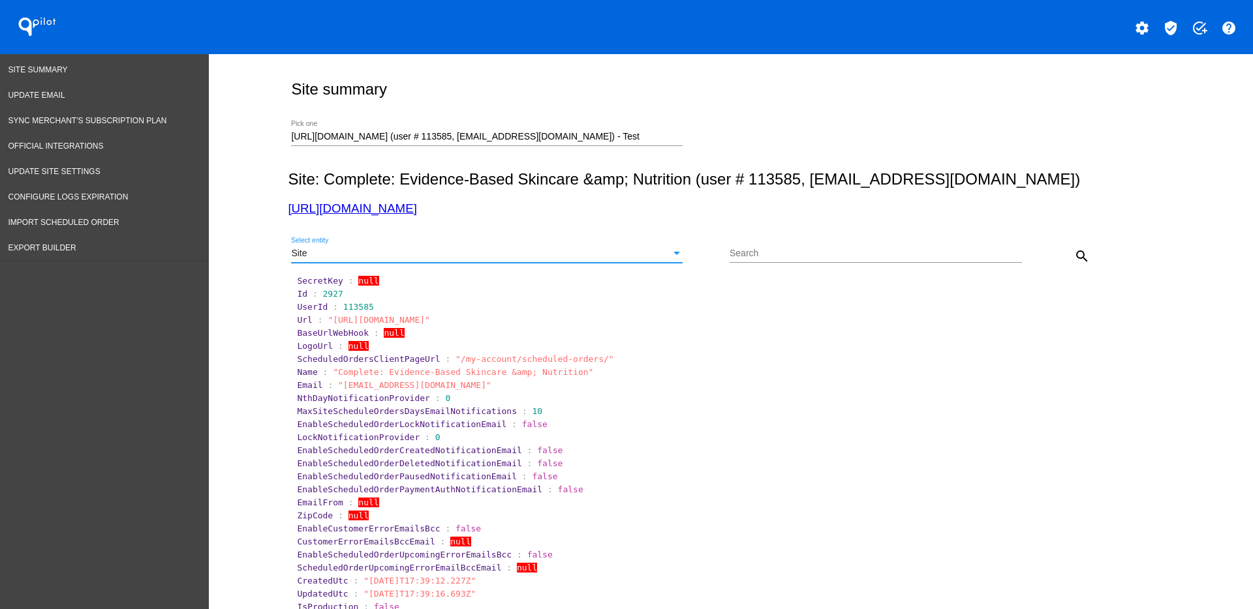
click at [559, 249] on div "Site" at bounding box center [481, 254] width 380 height 10
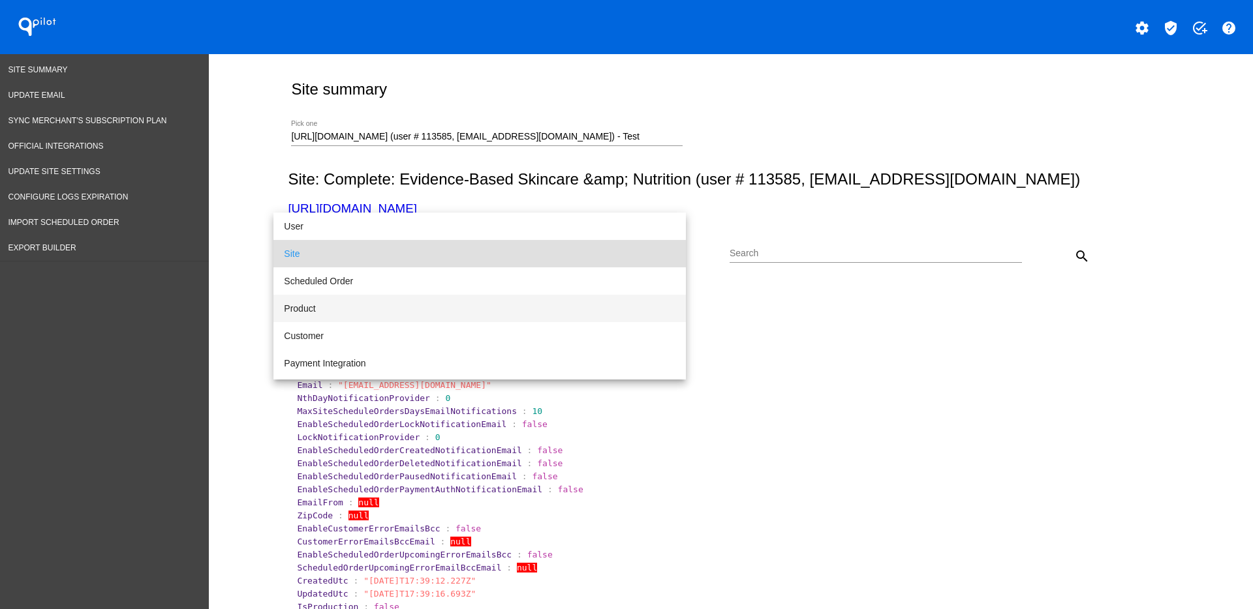
click at [540, 301] on span "Product" at bounding box center [479, 308] width 391 height 27
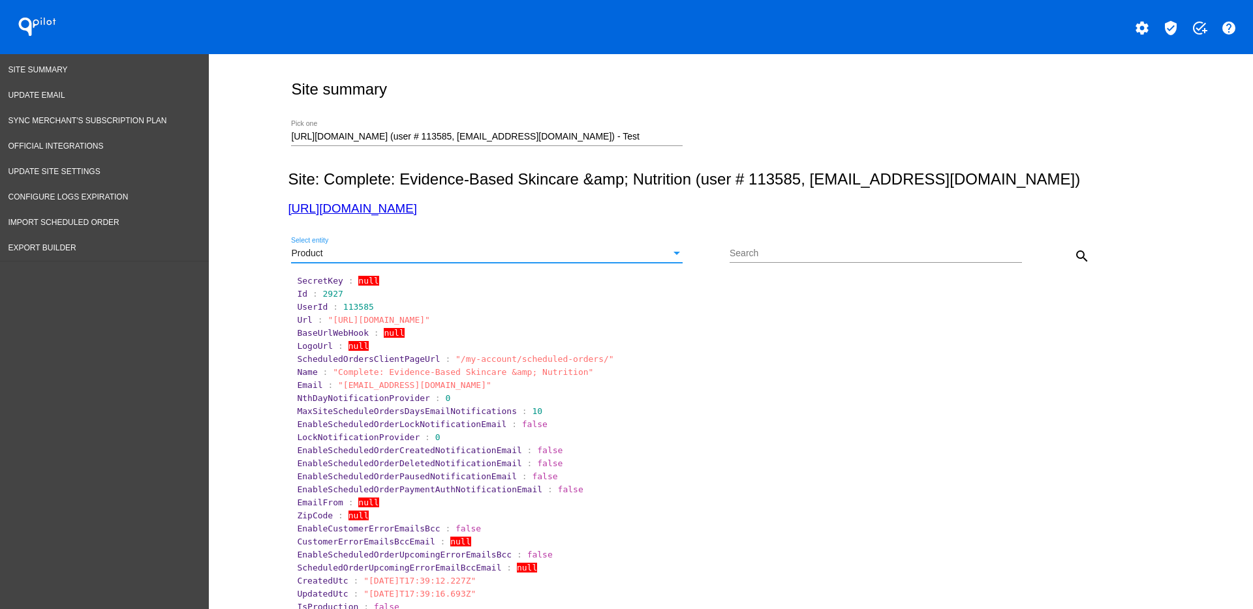
click at [1074, 253] on mat-icon "search" at bounding box center [1082, 257] width 16 height 16
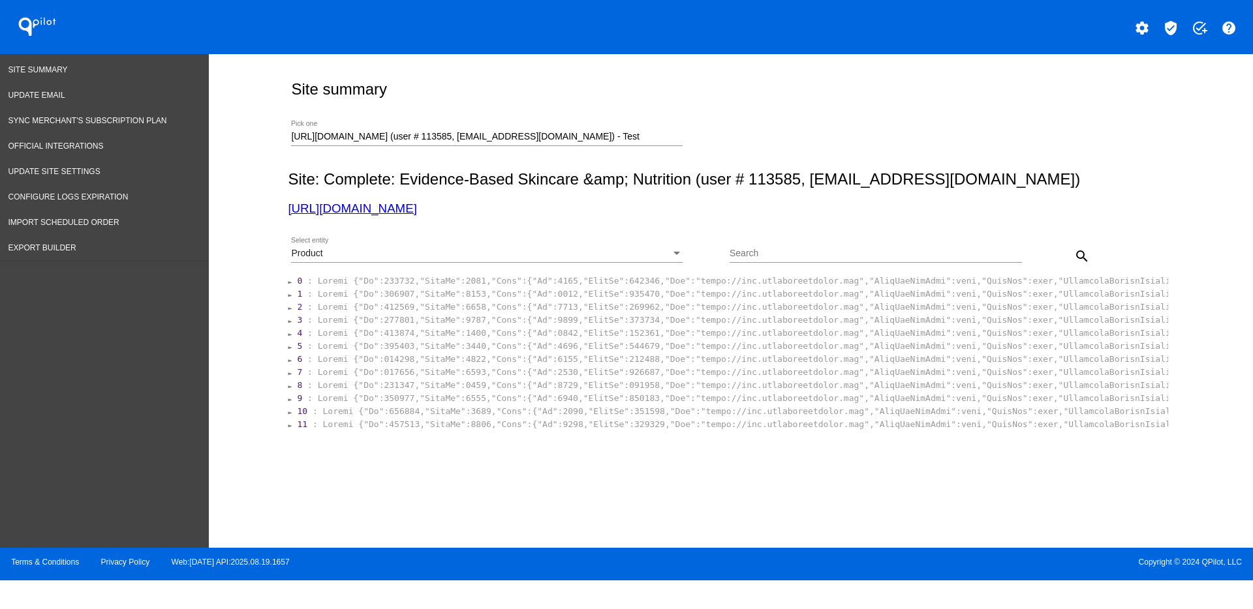
click at [802, 250] on input "Search" at bounding box center [875, 254] width 292 height 10
type input "copy"
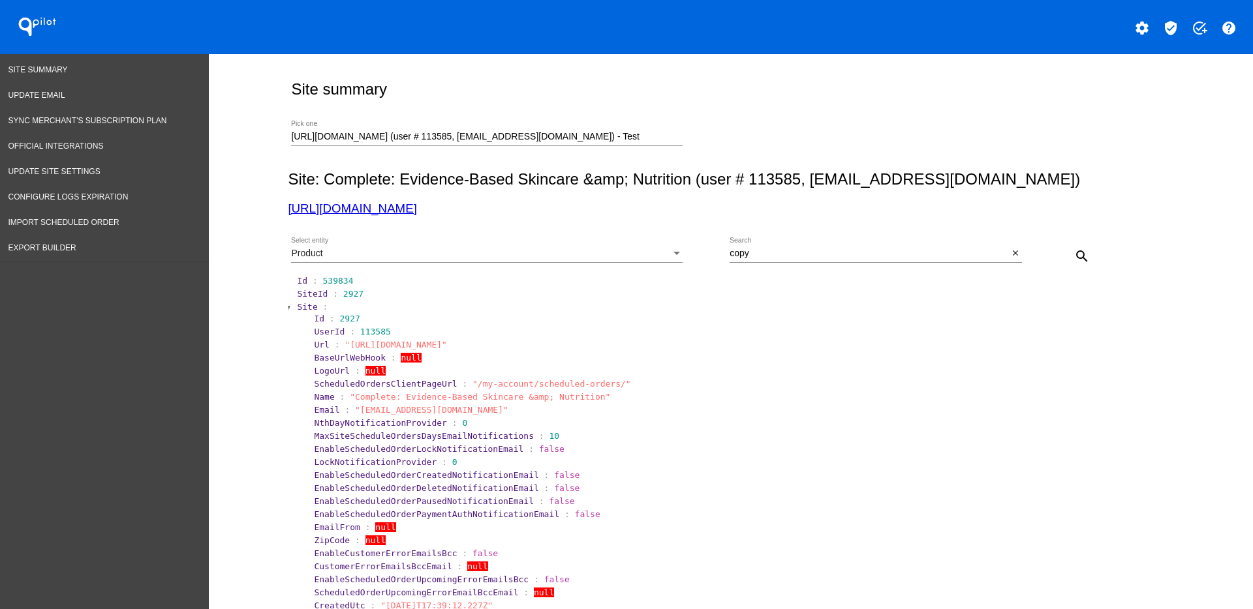
click at [303, 305] on span "Site" at bounding box center [307, 307] width 20 height 10
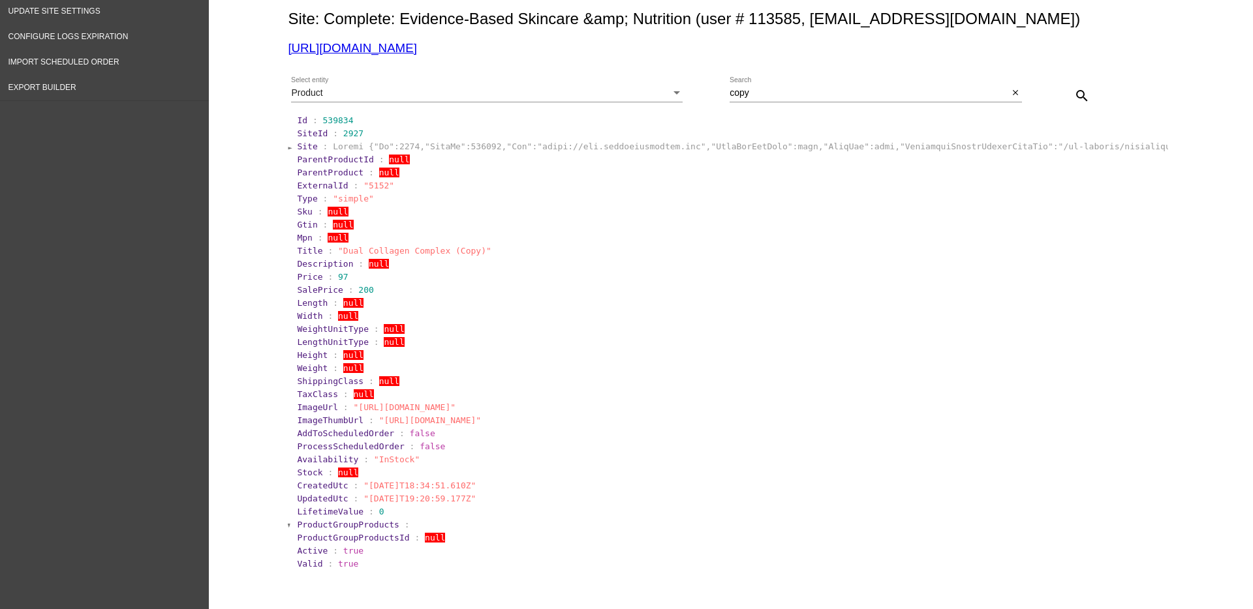
scroll to position [163, 0]
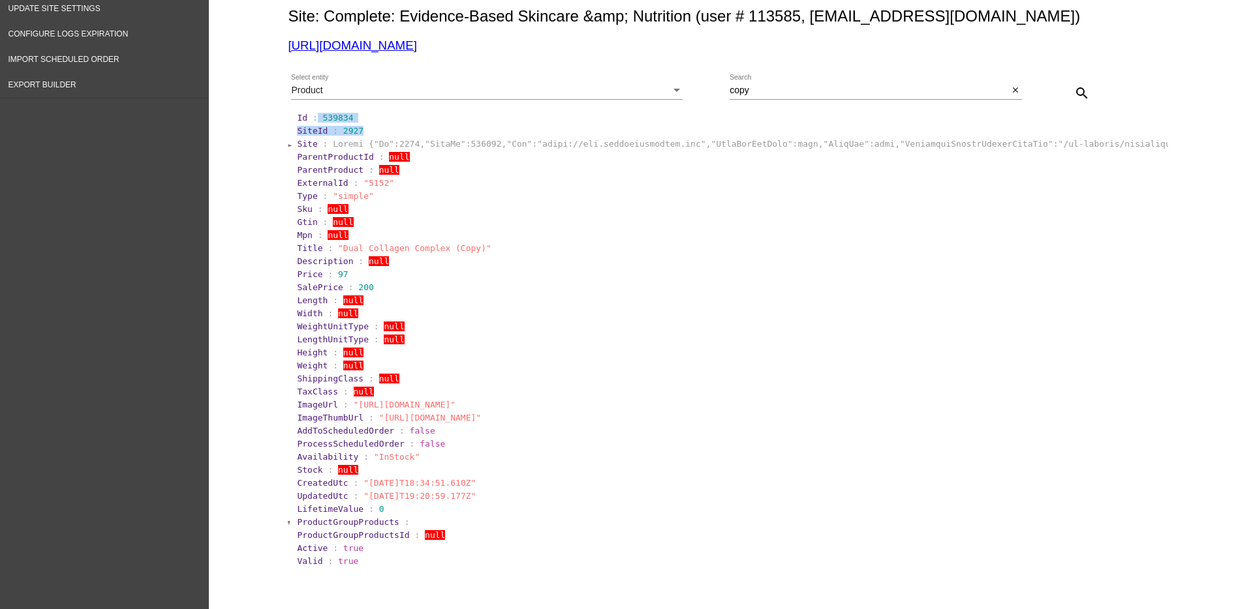
drag, startPoint x: 308, startPoint y: 115, endPoint x: 354, endPoint y: 127, distance: 47.6
click at [354, 127] on section "Id : 539834 SiteId : 2927 Site : ParentProductId : null ParentProduct : null Ex…" at bounding box center [728, 339] width 880 height 457
click at [346, 114] on section "Site summary https://dev.completebydrscs.com (user # 113585, info@completebydrs…" at bounding box center [728, 236] width 880 height 664
click at [349, 120] on section "Id : 539834" at bounding box center [731, 118] width 869 height 10
drag, startPoint x: 346, startPoint y: 117, endPoint x: 311, endPoint y: 119, distance: 35.3
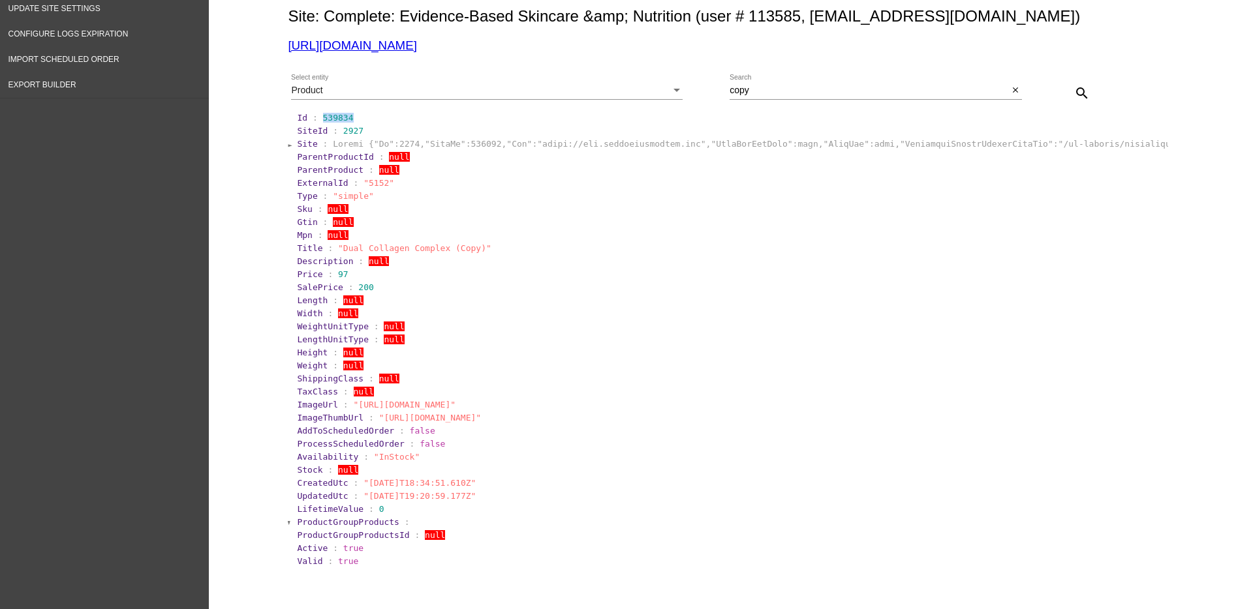
click at [311, 119] on section "Id : 539834" at bounding box center [731, 118] width 869 height 10
copy span "539834"
click at [400, 290] on section "SalePrice : 200" at bounding box center [731, 287] width 869 height 10
drag, startPoint x: 404, startPoint y: 299, endPoint x: 835, endPoint y: 433, distance: 451.1
click at [835, 433] on section "AddToScheduledOrder : false" at bounding box center [731, 431] width 869 height 10
